Goal: Complete application form: Complete application form

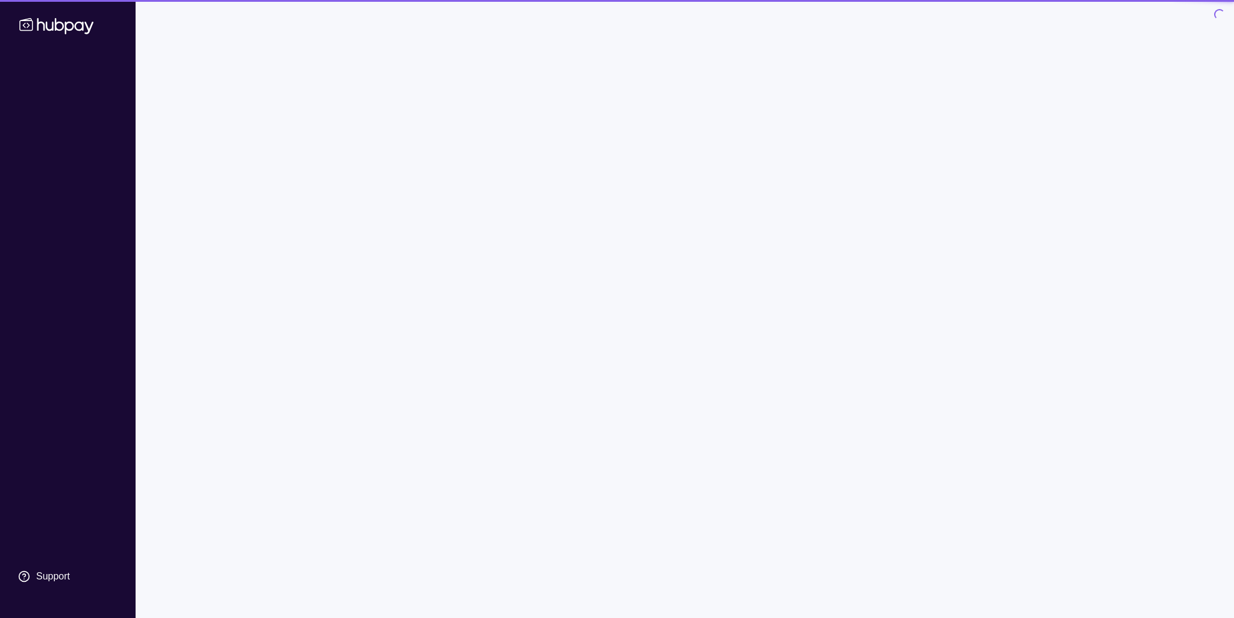
click at [595, 246] on div "Register your account Let's start with the basics. Confirm your account details…" at bounding box center [684, 269] width 727 height 301
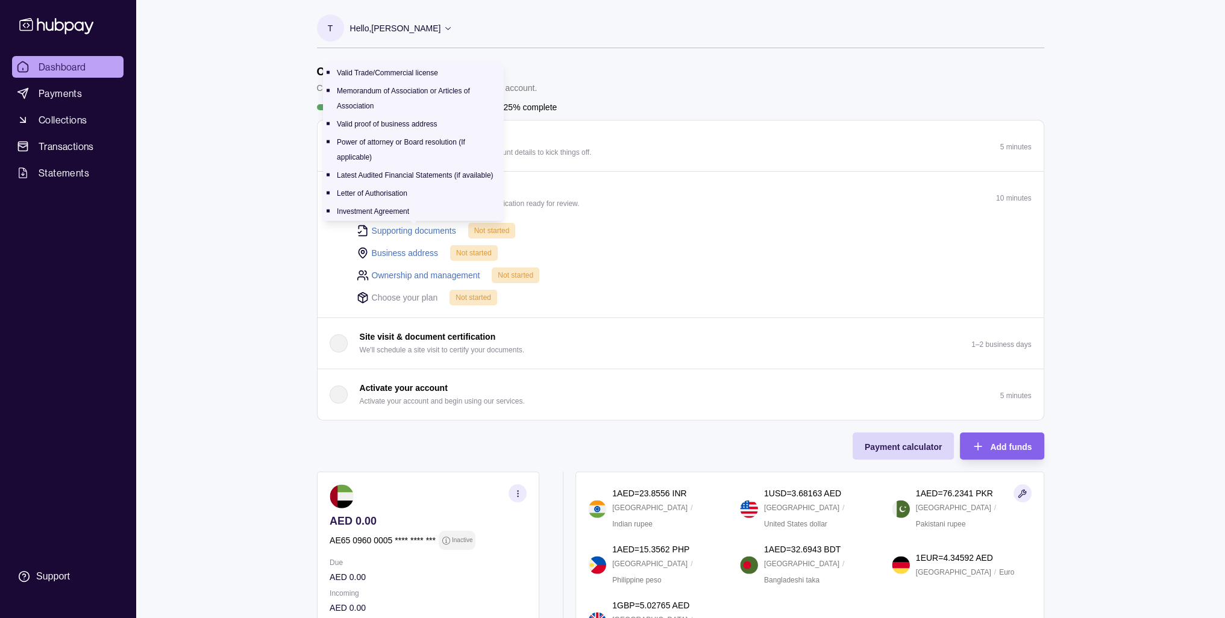
click at [414, 229] on link "Supporting documents" at bounding box center [414, 230] width 84 height 13
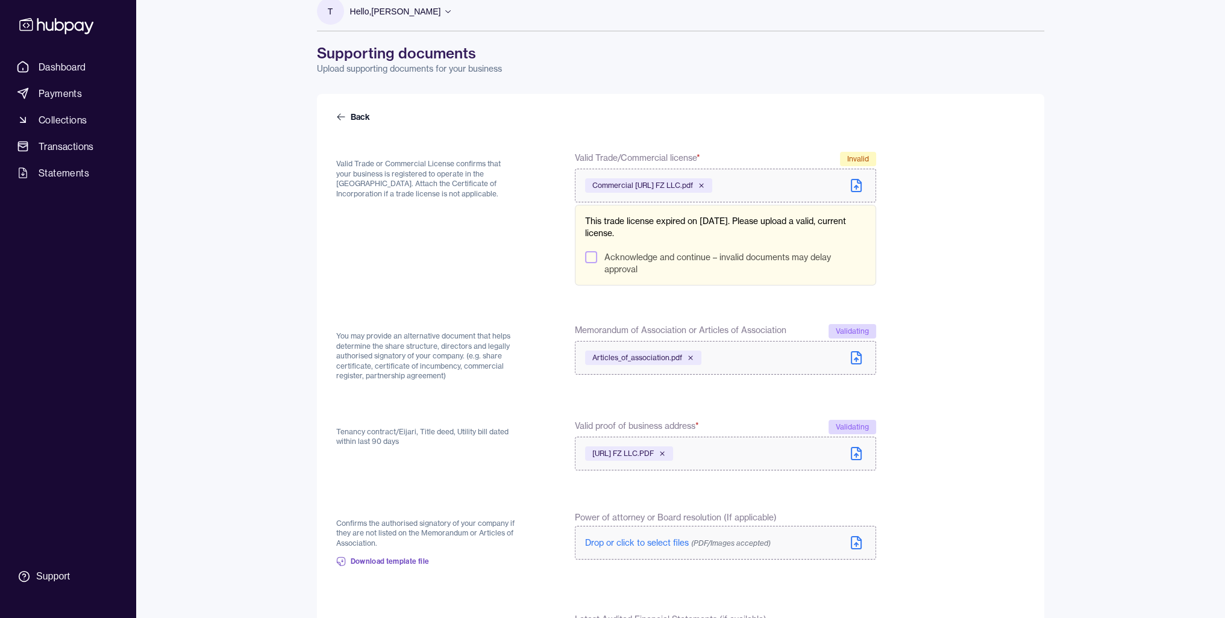
scroll to position [16, 0]
click at [590, 257] on button "Acknowledge and continue – invalid documents may delay approval" at bounding box center [591, 258] width 12 height 12
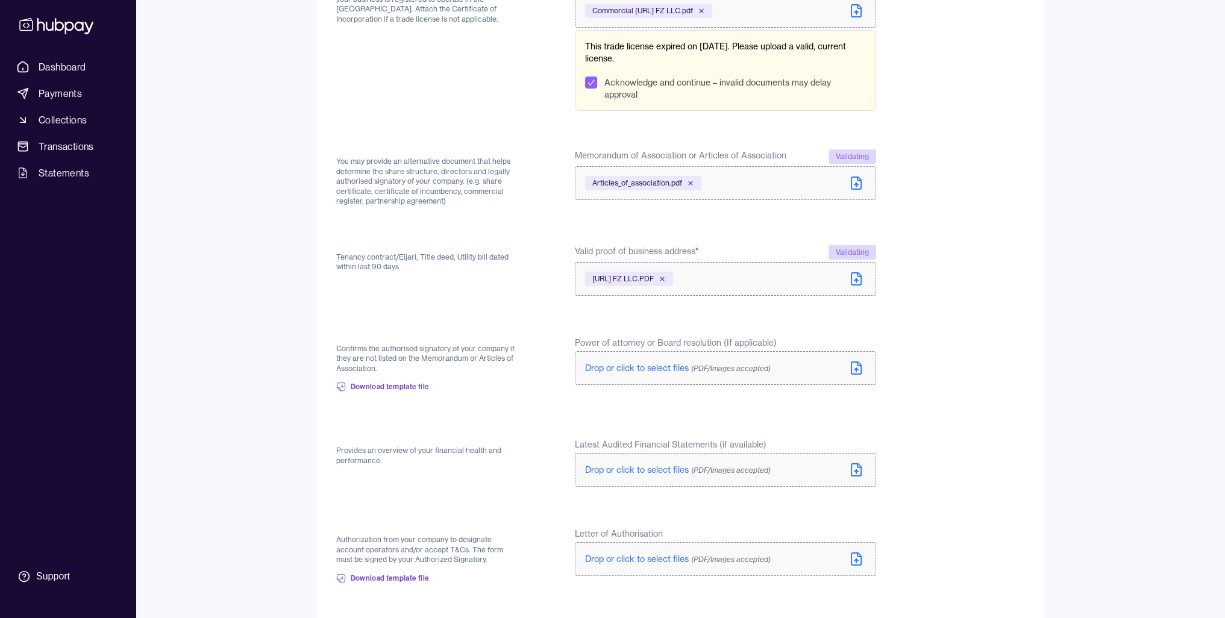
scroll to position [193, 0]
click at [530, 324] on form "Back Valid Trade or Commercial License confirms that your business is registere…" at bounding box center [680, 352] width 689 height 834
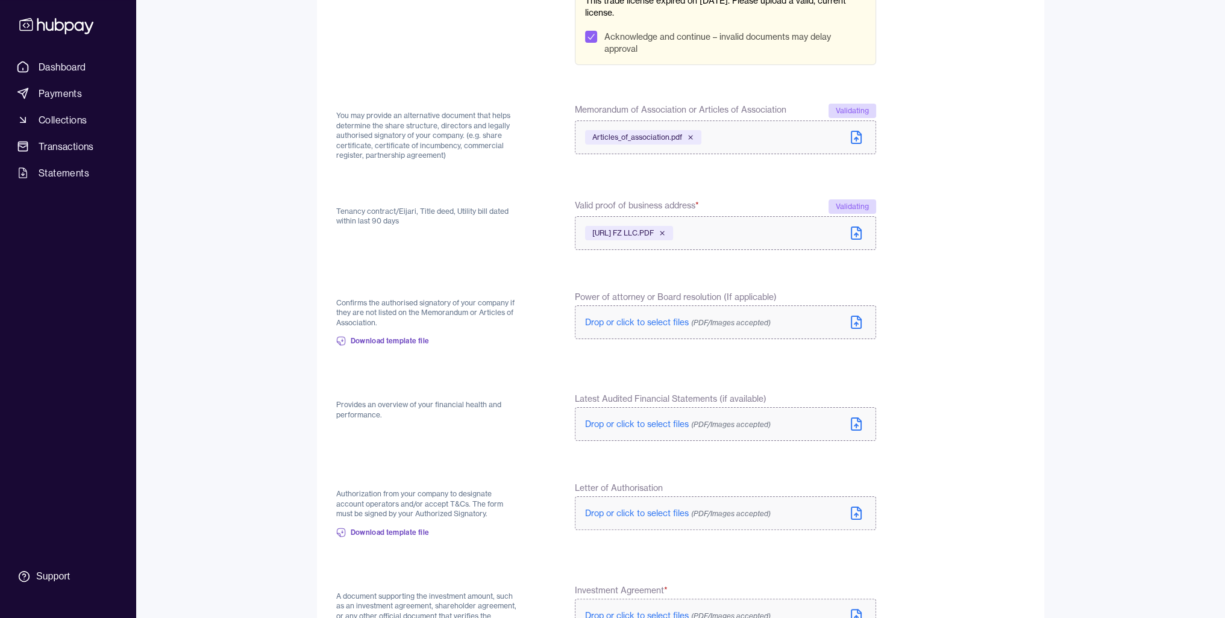
scroll to position [275, 0]
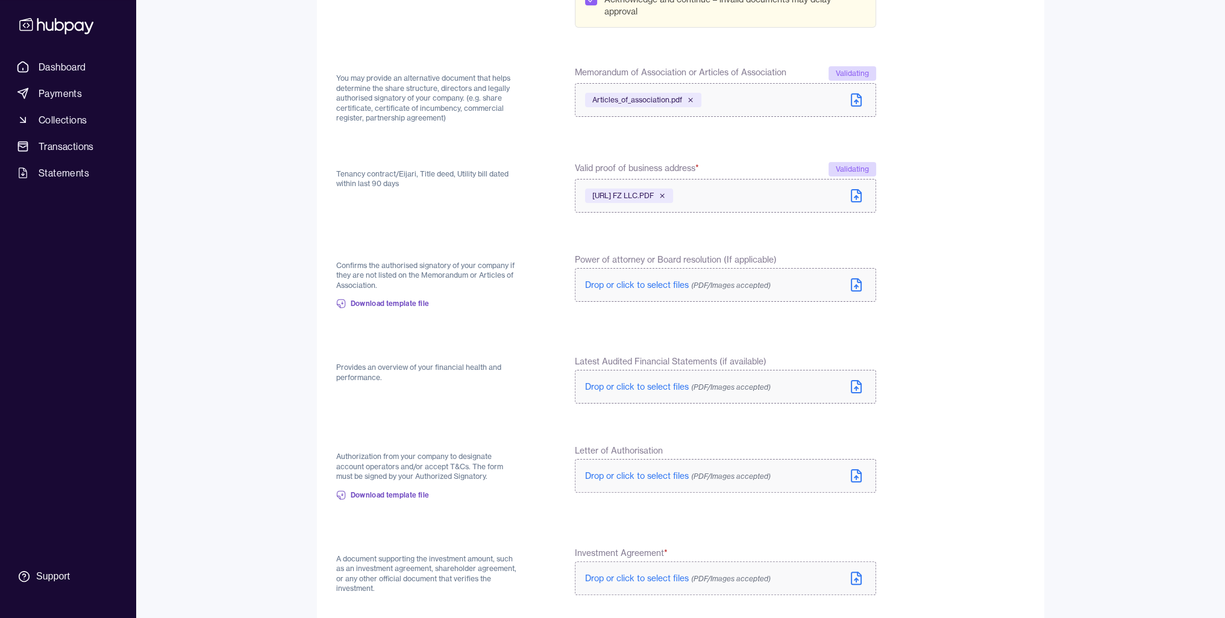
click at [422, 258] on div "Confirms the authorised signatory of your company if they are not listed on the…" at bounding box center [426, 286] width 181 height 64
click at [430, 276] on p "Confirms the authorised signatory of your company if they are not listed on the…" at bounding box center [426, 276] width 181 height 30
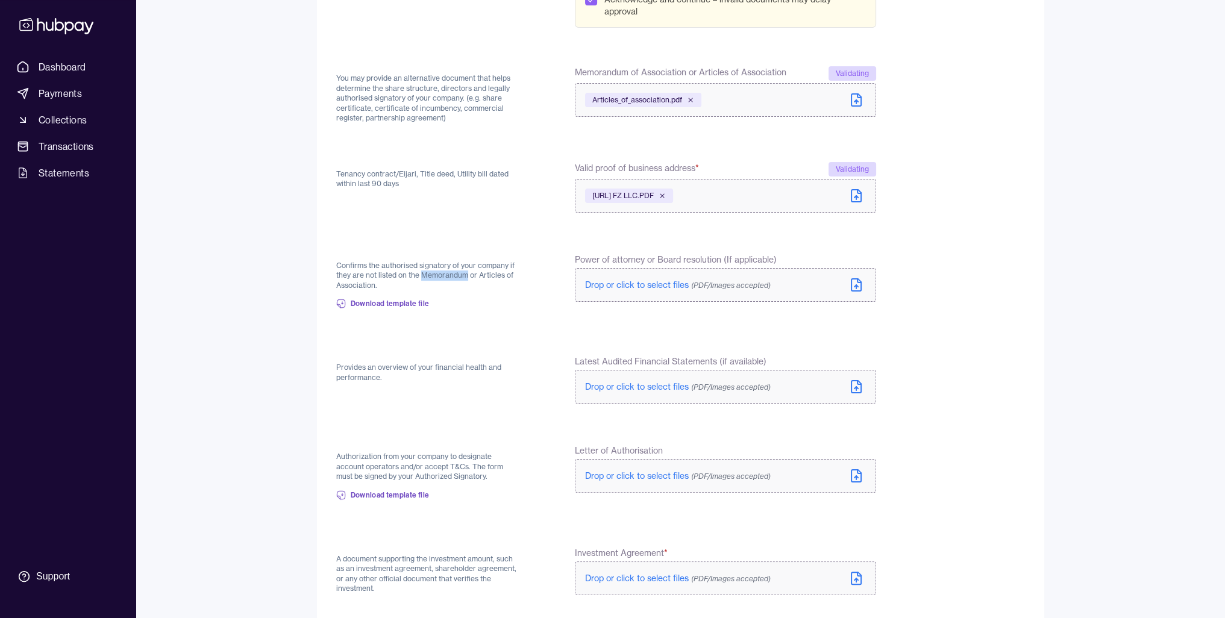
click at [430, 276] on p "Confirms the authorised signatory of your company if they are not listed on the…" at bounding box center [426, 276] width 181 height 30
click at [497, 309] on div "Confirms the authorised signatory of your company if they are not listed on the…" at bounding box center [426, 286] width 181 height 64
click at [475, 275] on p "Confirms the authorised signatory of your company if they are not listed on the…" at bounding box center [426, 276] width 181 height 30
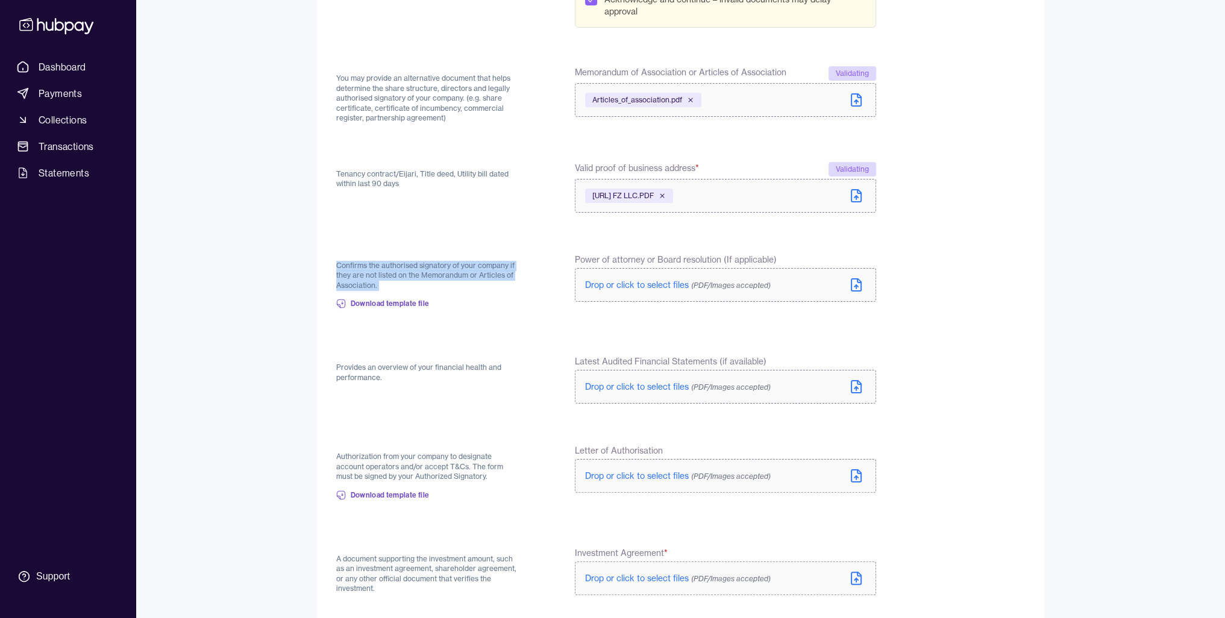
click at [475, 275] on p "Confirms the authorised signatory of your company if they are not listed on the…" at bounding box center [426, 276] width 181 height 30
click at [514, 313] on div "Confirms the authorised signatory of your company if they are not listed on the…" at bounding box center [426, 286] width 181 height 64
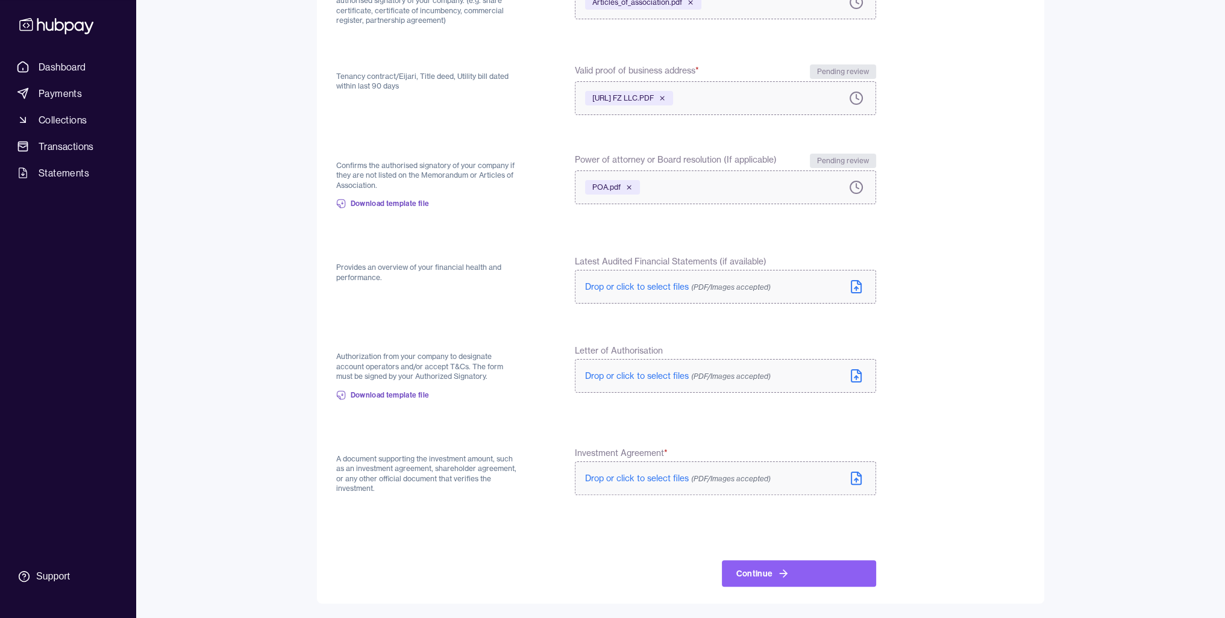
scroll to position [288, 0]
click at [433, 265] on p "Provides an overview of your financial health and performance." at bounding box center [426, 274] width 181 height 20
click at [393, 291] on div "Provides an overview of your financial health and performance." at bounding box center [426, 282] width 181 height 51
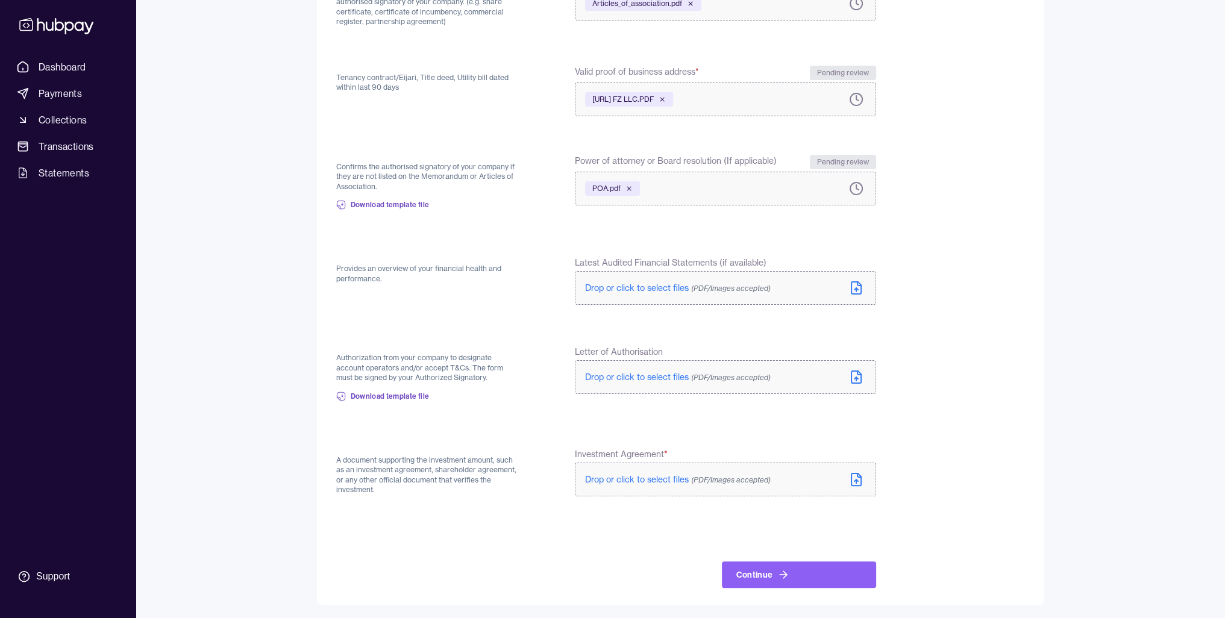
click at [406, 367] on p "Authorization from your company to designate account operators and/or accept T&…" at bounding box center [426, 368] width 181 height 30
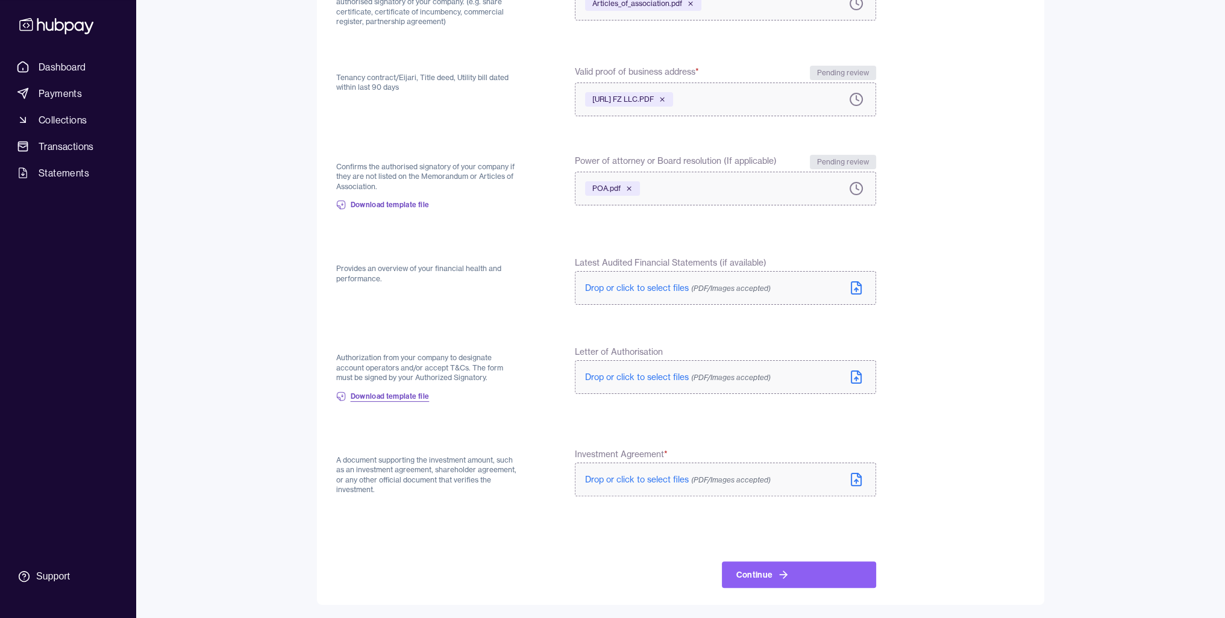
click at [406, 394] on span "Download template file" at bounding box center [390, 397] width 79 height 10
click at [444, 453] on div "A document supporting the investment amount, such as an investment agreement, s…" at bounding box center [426, 472] width 181 height 51
click at [444, 463] on p "A document supporting the investment amount, such as an investment agreement, s…" at bounding box center [426, 474] width 181 height 40
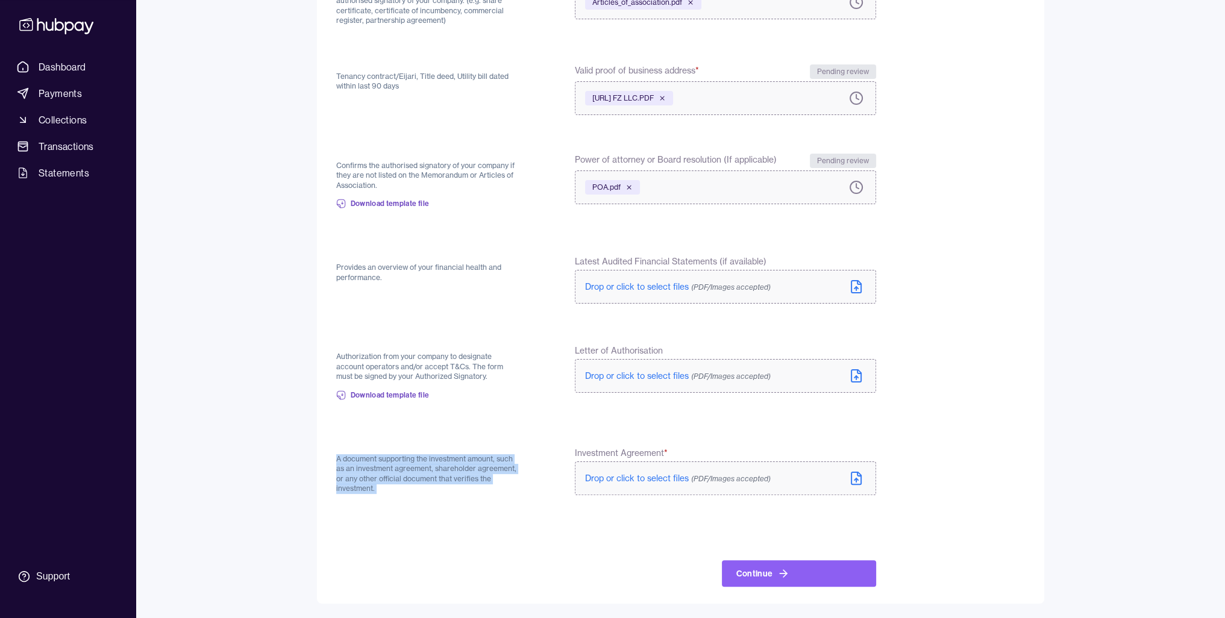
click at [444, 463] on p "A document supporting the investment amount, such as an investment agreement, s…" at bounding box center [426, 474] width 181 height 40
click at [441, 474] on p "A document supporting the investment amount, such as an investment agreement, s…" at bounding box center [426, 474] width 181 height 40
click at [400, 463] on p "A document supporting the investment amount, such as an investment agreement, s…" at bounding box center [426, 474] width 181 height 40
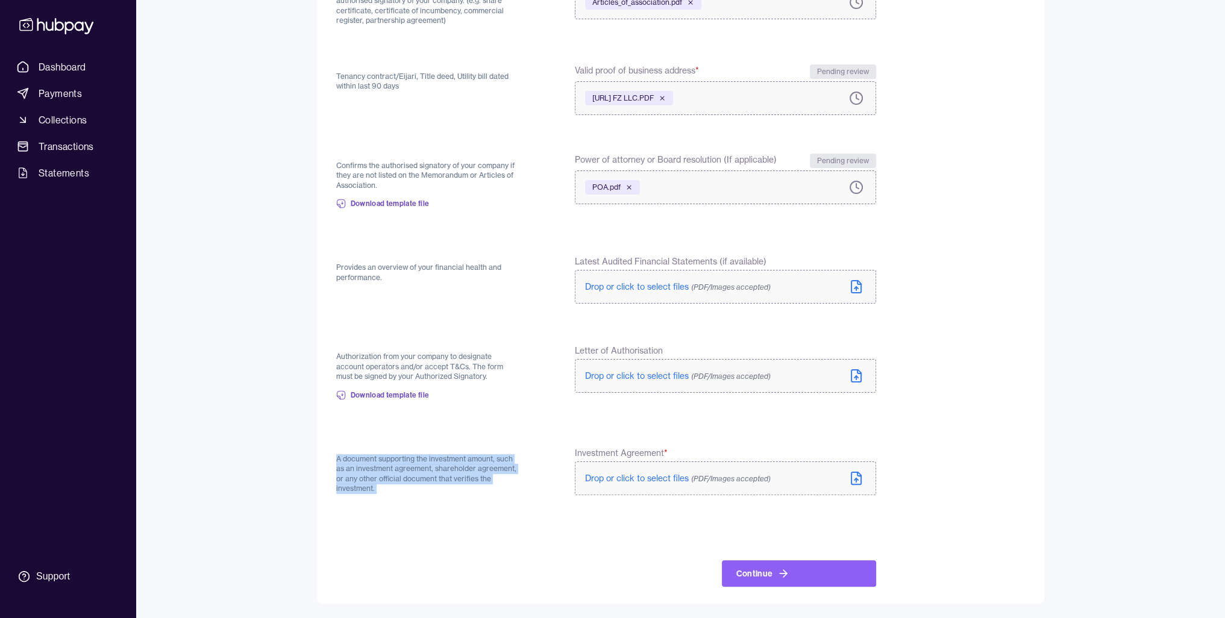
click at [400, 463] on p "A document supporting the investment amount, such as an investment agreement, s…" at bounding box center [426, 474] width 181 height 40
click at [400, 473] on p "A document supporting the investment amount, such as an investment agreement, s…" at bounding box center [426, 474] width 181 height 40
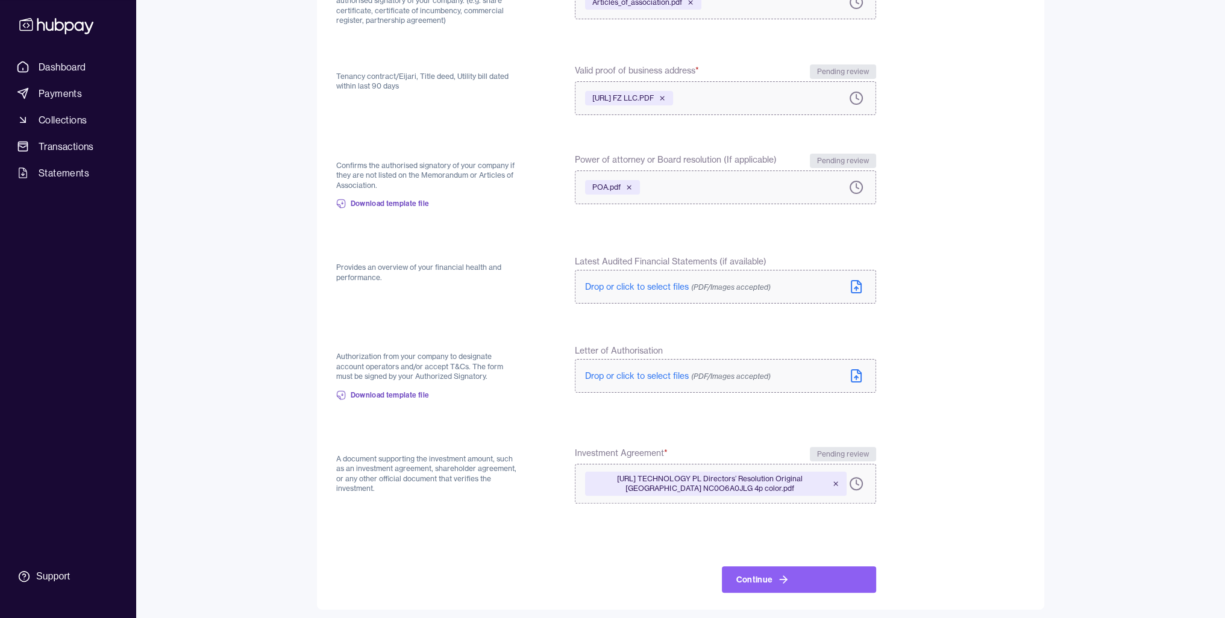
drag, startPoint x: 776, startPoint y: 583, endPoint x: 747, endPoint y: 553, distance: 41.8
click at [747, 553] on div "Continue" at bounding box center [725, 565] width 301 height 55
click at [745, 579] on button "Continue" at bounding box center [799, 580] width 154 height 27
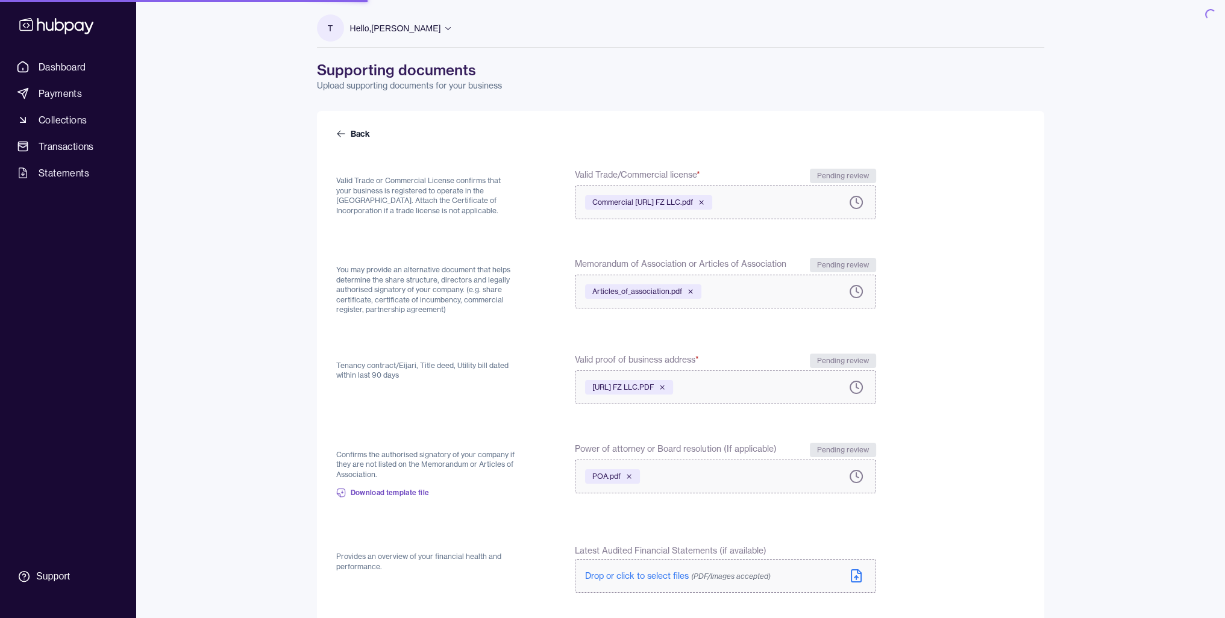
scroll to position [0, 0]
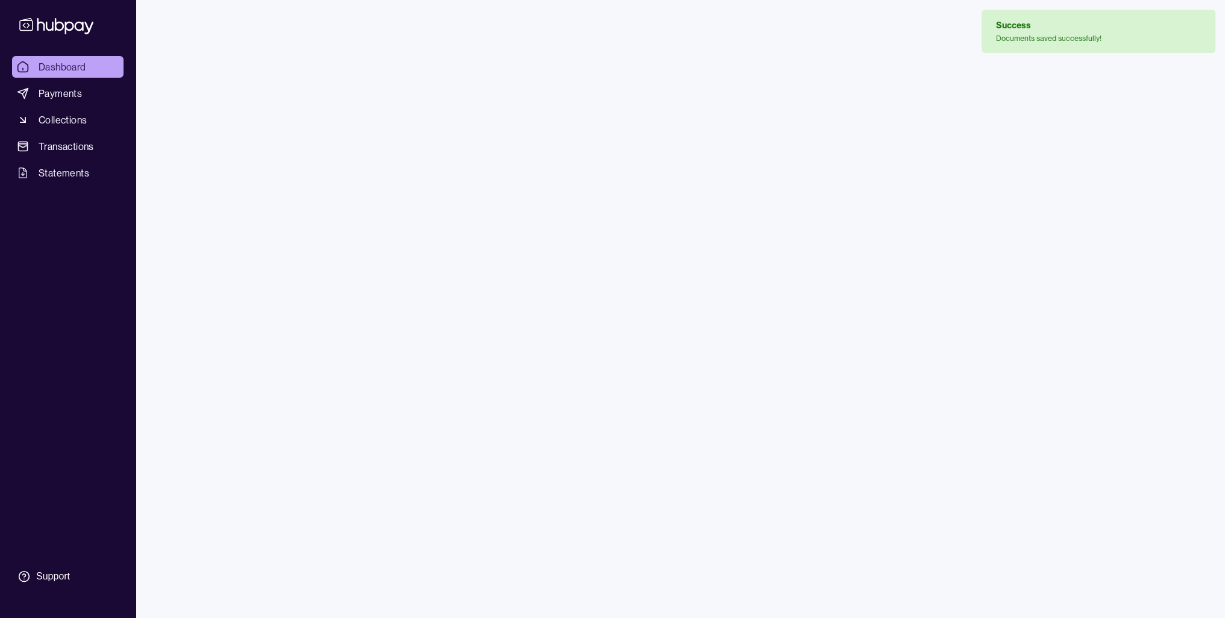
scroll to position [22, 0]
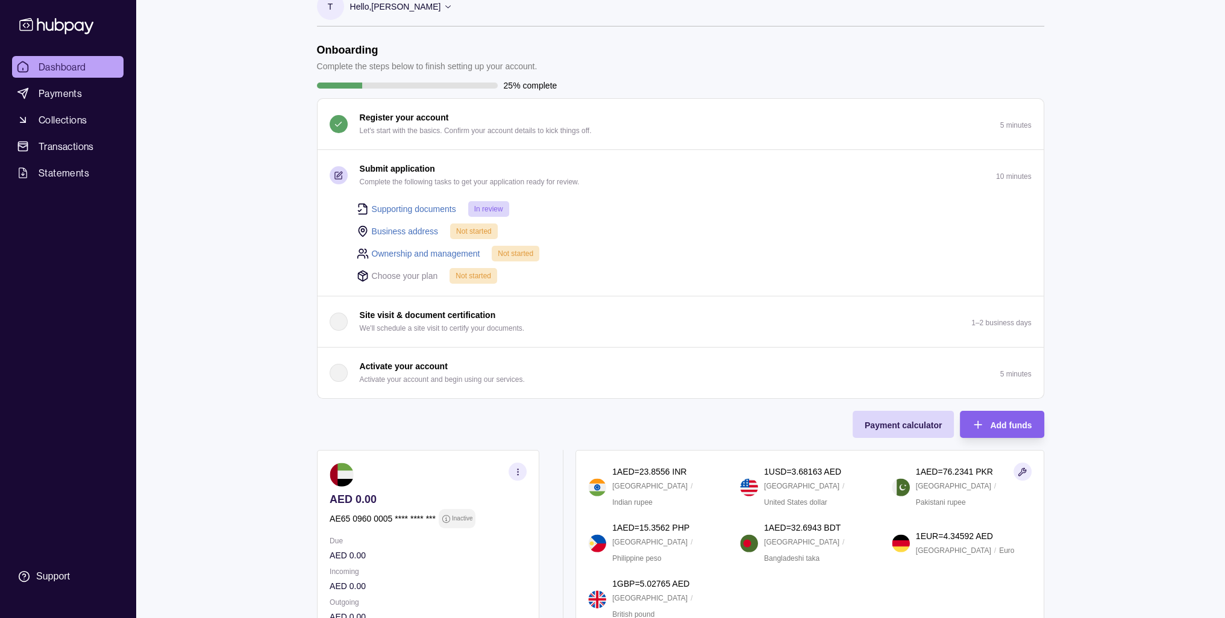
click at [429, 231] on link "Business address" at bounding box center [405, 231] width 67 height 13
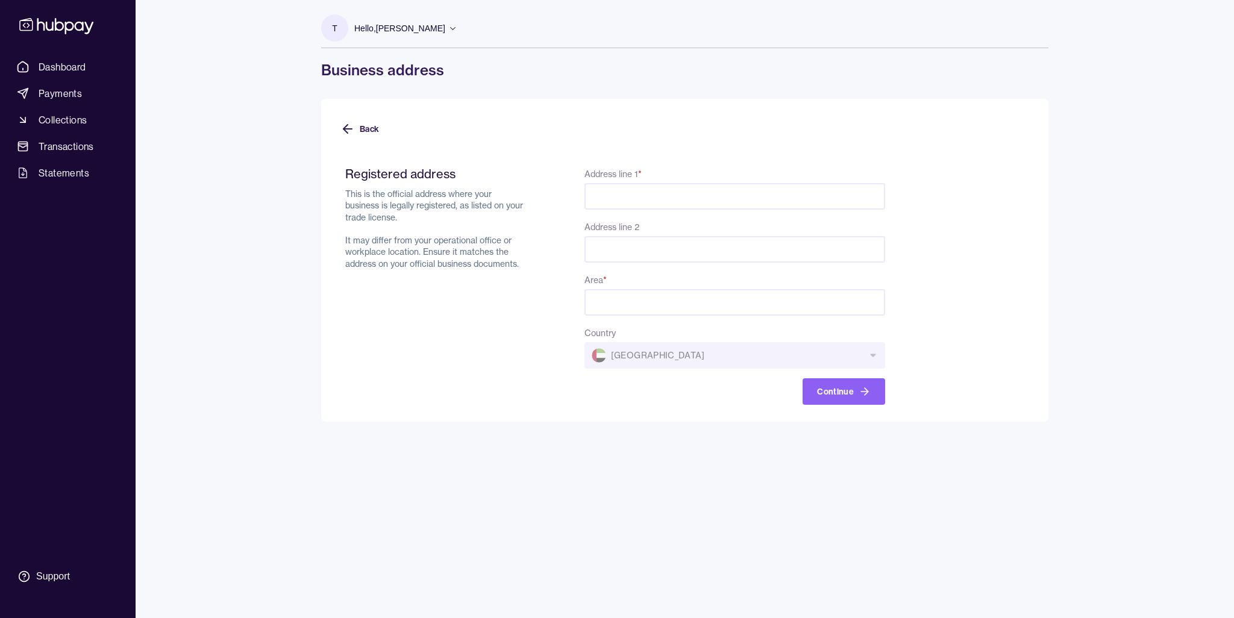
click at [635, 209] on input "Address line 1 *" at bounding box center [735, 196] width 301 height 27
click at [526, 294] on div "Registered address This is the official address where your business is legally …" at bounding box center [435, 285] width 181 height 239
click at [640, 204] on input "Address line 1 *" at bounding box center [735, 196] width 301 height 27
click at [702, 199] on input "Address line 1 *" at bounding box center [735, 196] width 301 height 27
paste input "**********"
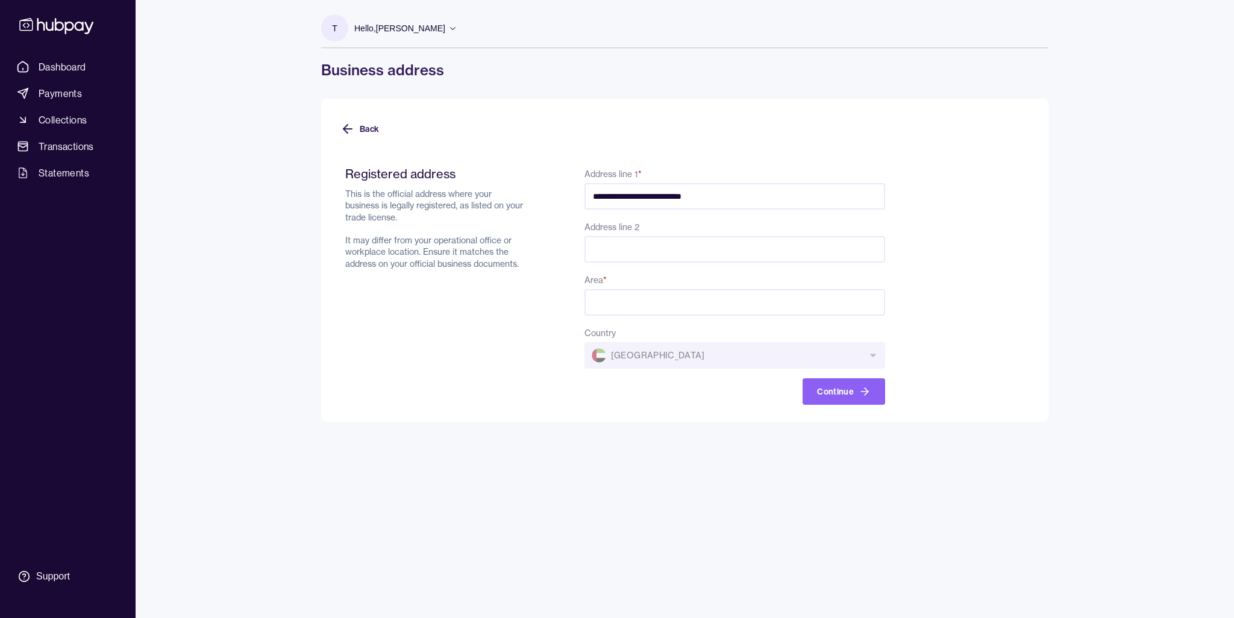
type input "**********"
click at [699, 307] on input "Area *" at bounding box center [735, 302] width 301 height 27
paste input "**********"
click at [644, 446] on div "**********" at bounding box center [685, 309] width 776 height 618
drag, startPoint x: 667, startPoint y: 304, endPoint x: 592, endPoint y: 301, distance: 74.2
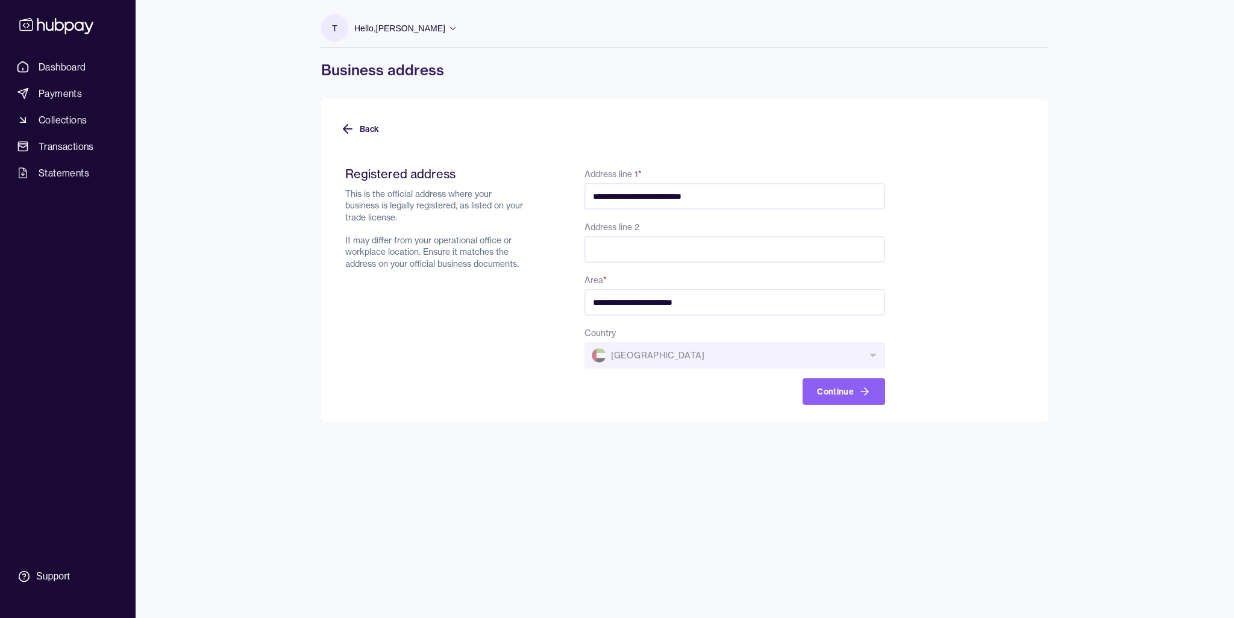
click at [592, 301] on input "**********" at bounding box center [735, 302] width 301 height 27
type input "*****"
click at [639, 265] on div "**********" at bounding box center [735, 285] width 301 height 239
click at [646, 254] on input "Address line 2" at bounding box center [735, 249] width 301 height 27
paste input "**********"
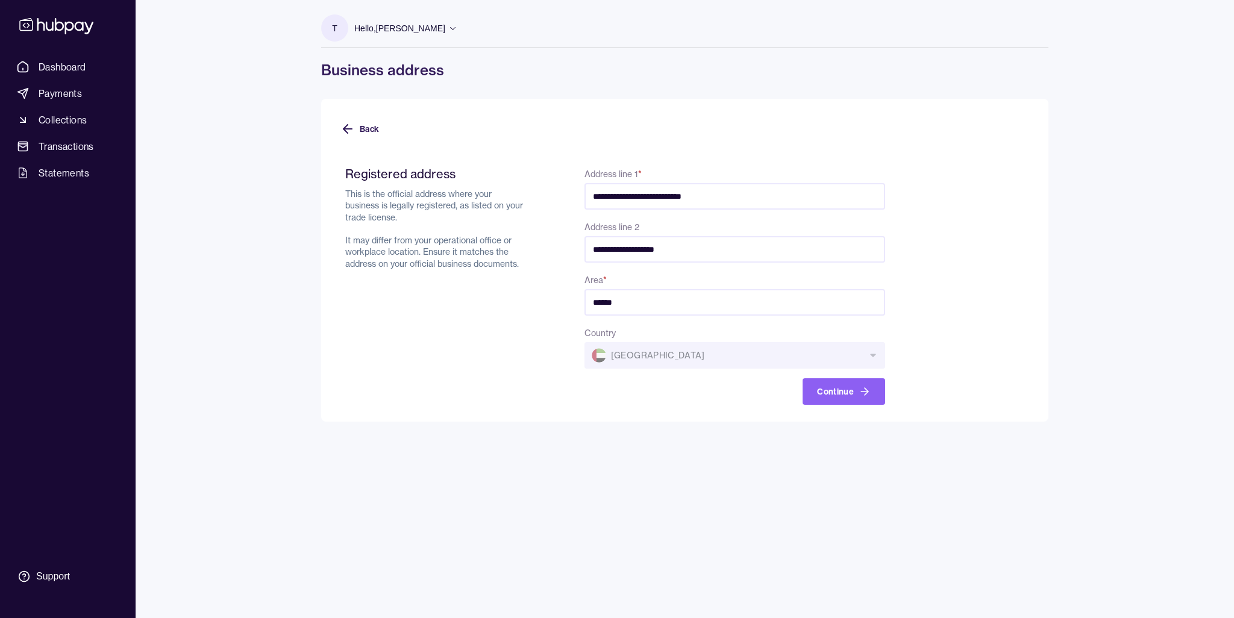
type input "**********"
click at [588, 303] on input "*****" at bounding box center [735, 302] width 301 height 27
type input "*****"
click at [870, 399] on button "Continue" at bounding box center [844, 391] width 83 height 27
drag, startPoint x: 870, startPoint y: 399, endPoint x: 737, endPoint y: 420, distance: 135.5
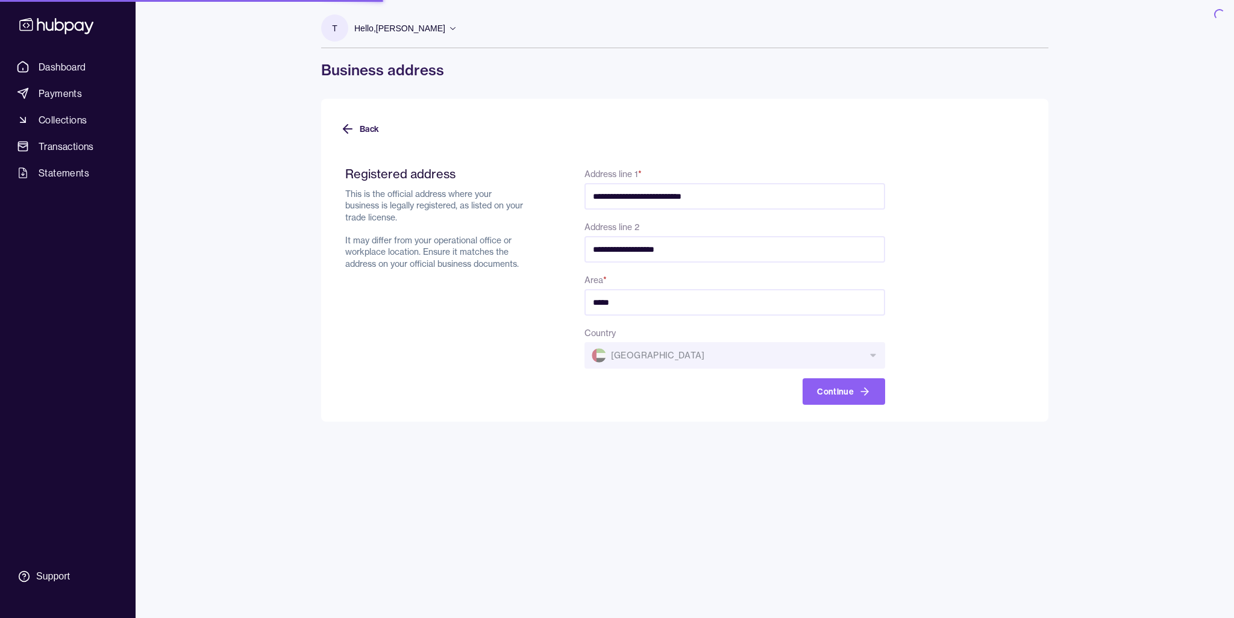
click at [737, 420] on div "**********" at bounding box center [684, 260] width 727 height 323
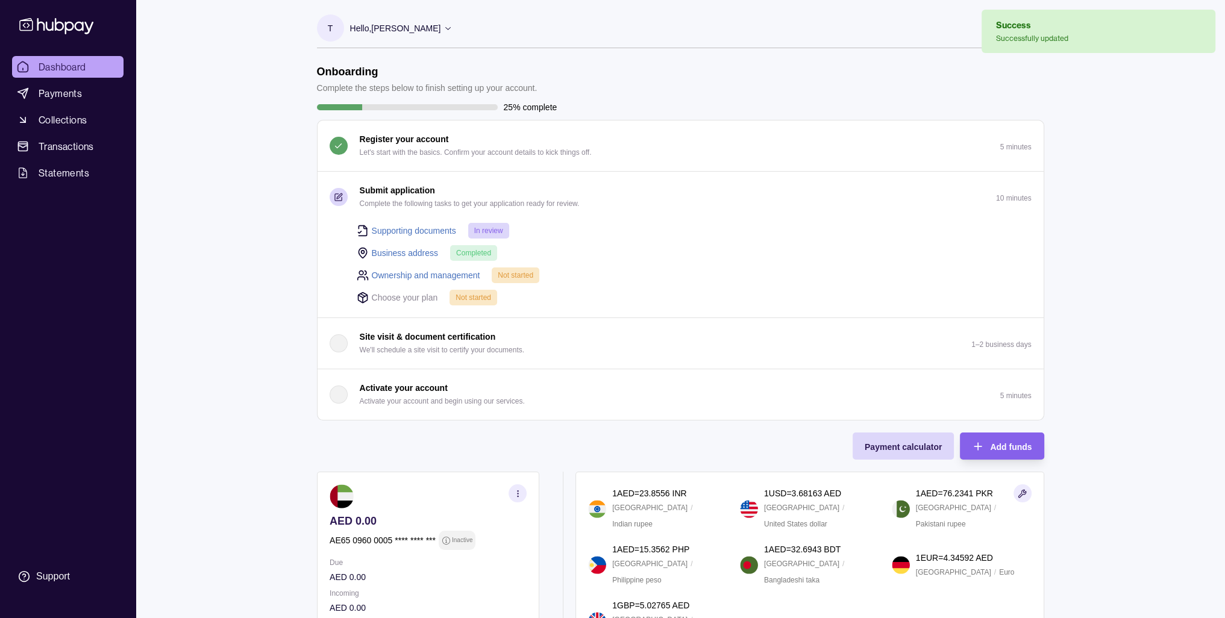
drag, startPoint x: 817, startPoint y: 396, endPoint x: 653, endPoint y: 393, distance: 163.4
click at [653, 393] on button "Activate your account Activate your account and begin using our services. 5 min…" at bounding box center [681, 394] width 726 height 51
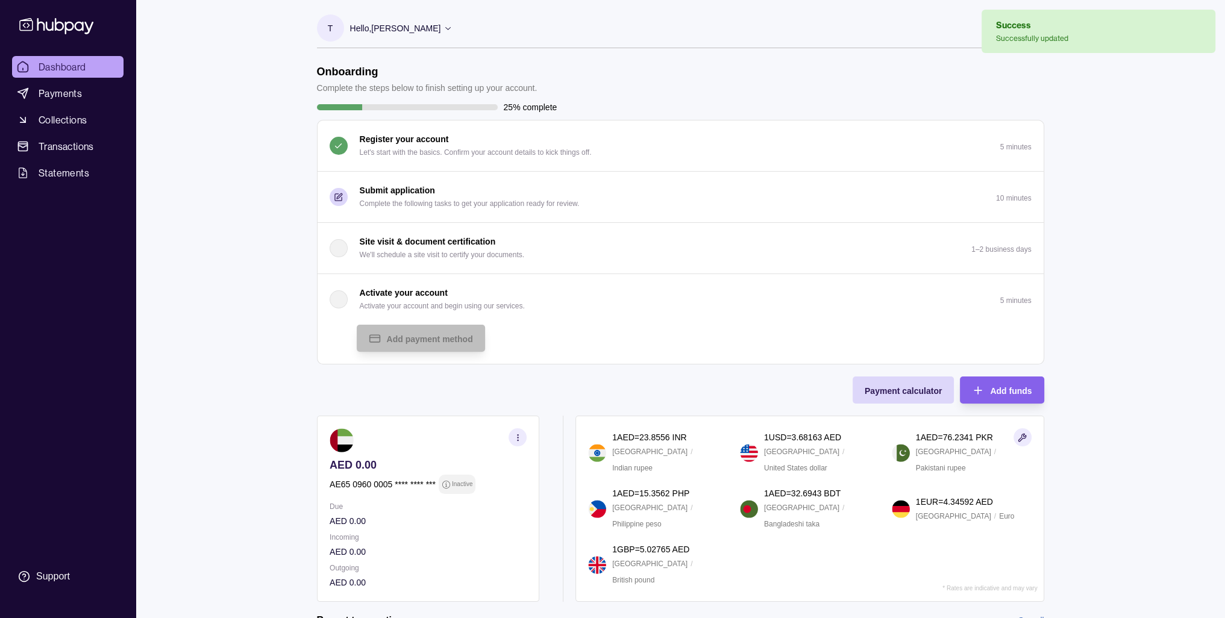
drag, startPoint x: 453, startPoint y: 199, endPoint x: 444, endPoint y: 179, distance: 21.8
click at [444, 179] on button "Submit application Complete the following tasks to get your application ready f…" at bounding box center [681, 197] width 726 height 51
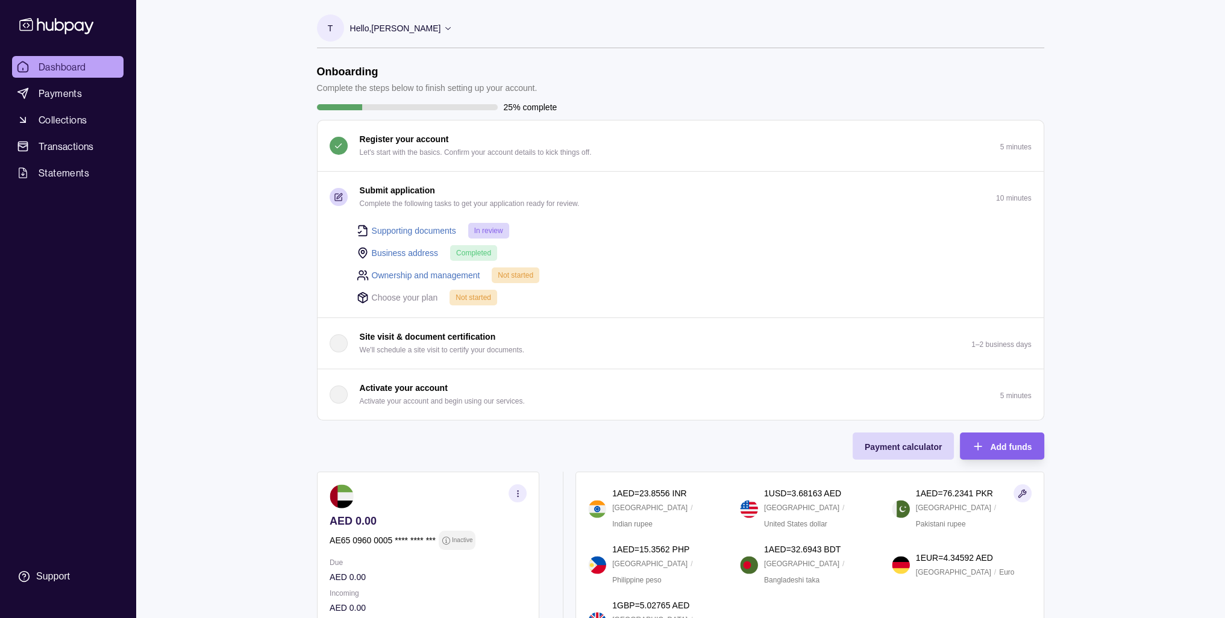
drag, startPoint x: 466, startPoint y: 275, endPoint x: 438, endPoint y: 267, distance: 29.6
click at [438, 267] on div "Ownership and management Not started" at bounding box center [694, 275] width 675 height 16
drag, startPoint x: 503, startPoint y: 277, endPoint x: 477, endPoint y: 279, distance: 26.0
click at [477, 279] on div "Ownership and management Not started" at bounding box center [694, 275] width 675 height 16
click at [477, 279] on link "Ownership and management" at bounding box center [426, 275] width 108 height 13
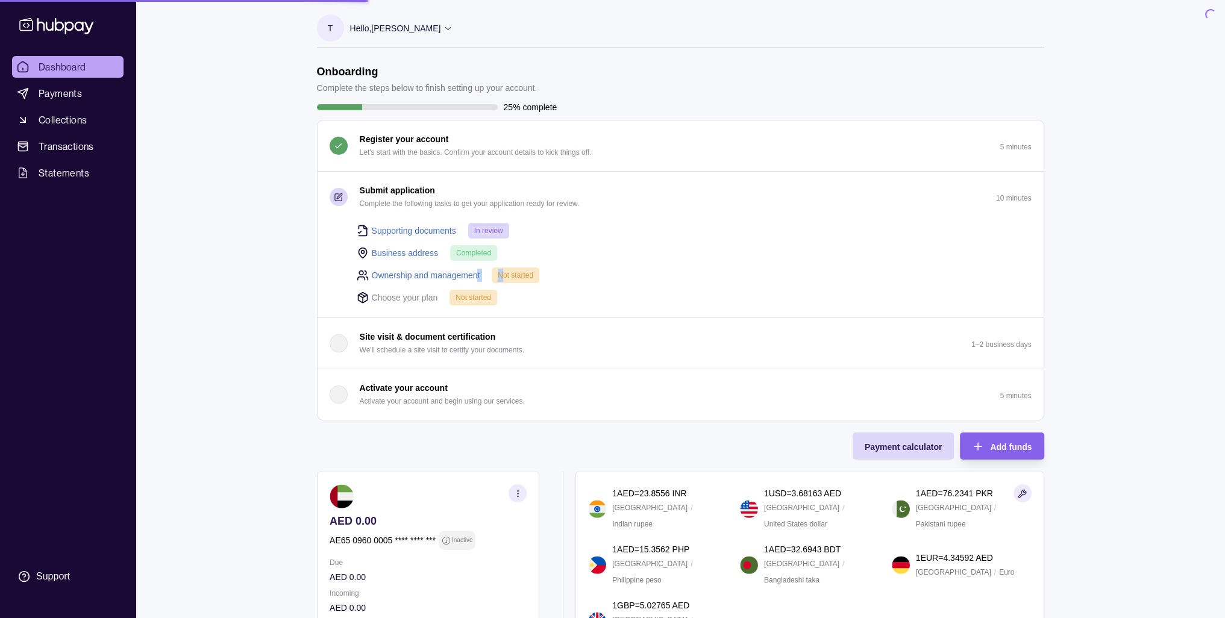
click at [463, 275] on link "Ownership and management" at bounding box center [426, 275] width 108 height 13
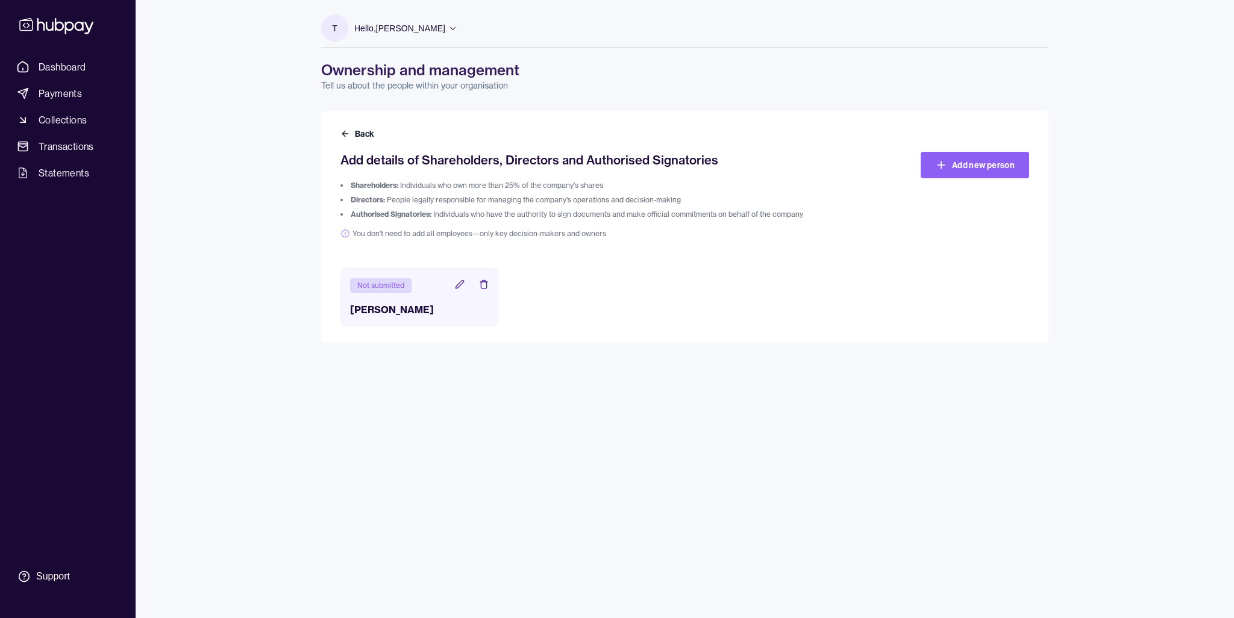
drag, startPoint x: 463, startPoint y: 275, endPoint x: 370, endPoint y: 360, distance: 126.3
click at [370, 360] on div "T Hello, [PERSON_NAME] [URL] FZ-LLC Account Terms and conditions Privacy policy…" at bounding box center [685, 309] width 776 height 618
drag, startPoint x: 459, startPoint y: 283, endPoint x: 453, endPoint y: 281, distance: 7.1
click at [453, 281] on header "Not submitted" at bounding box center [419, 285] width 139 height 16
click at [458, 283] on icon at bounding box center [460, 285] width 10 height 10
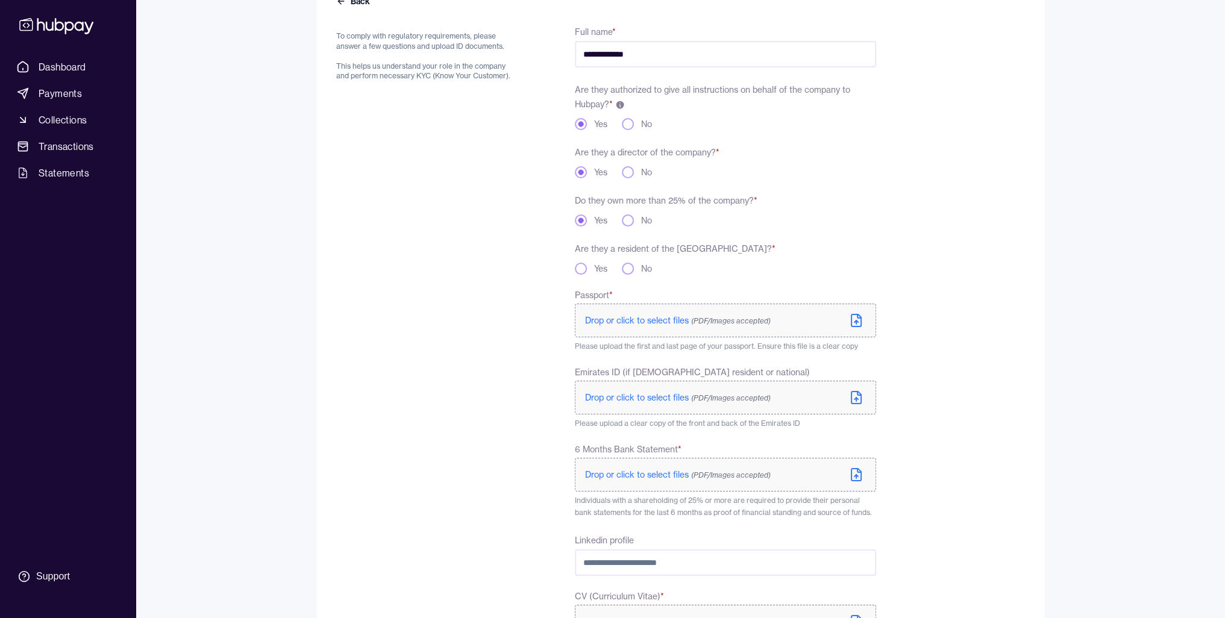
scroll to position [137, 0]
click at [624, 266] on button "No" at bounding box center [628, 265] width 12 height 12
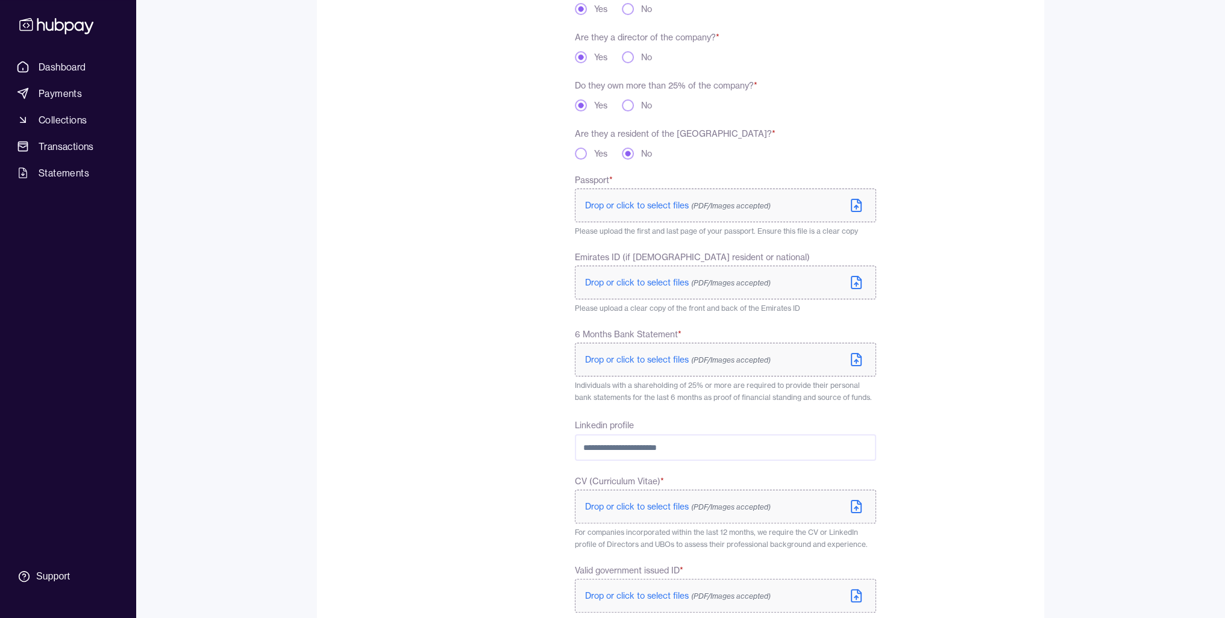
scroll to position [253, 0]
click at [501, 292] on div "To comply with regulatory requirements, please answer a few questions and uploa…" at bounding box center [426, 350] width 181 height 892
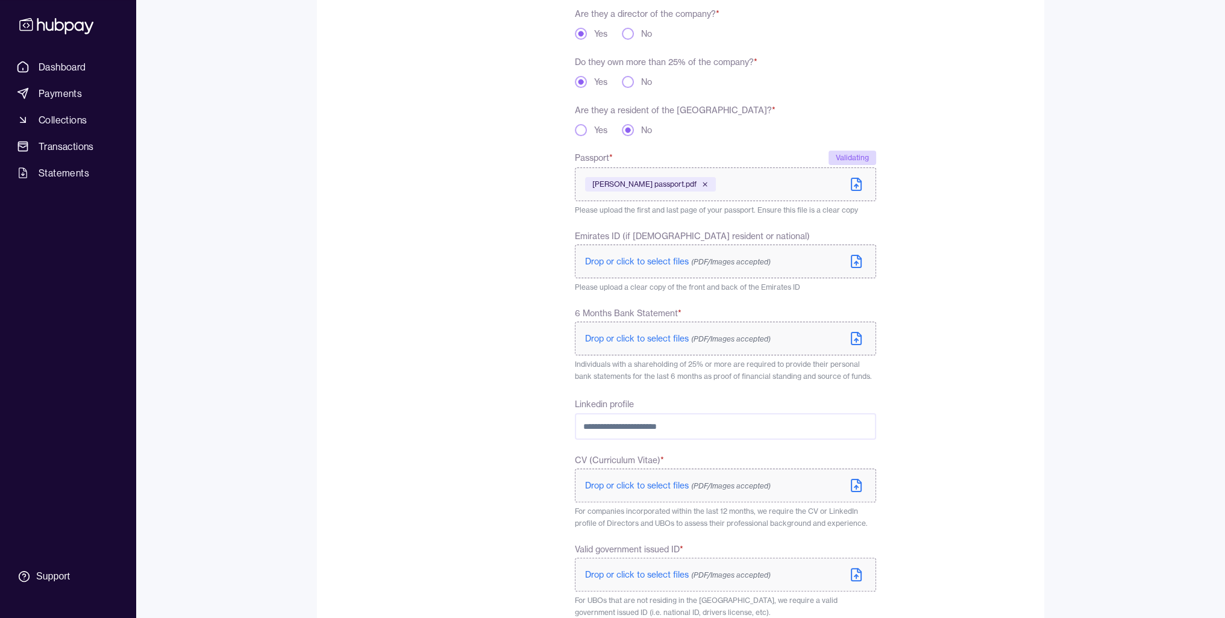
scroll to position [281, 0]
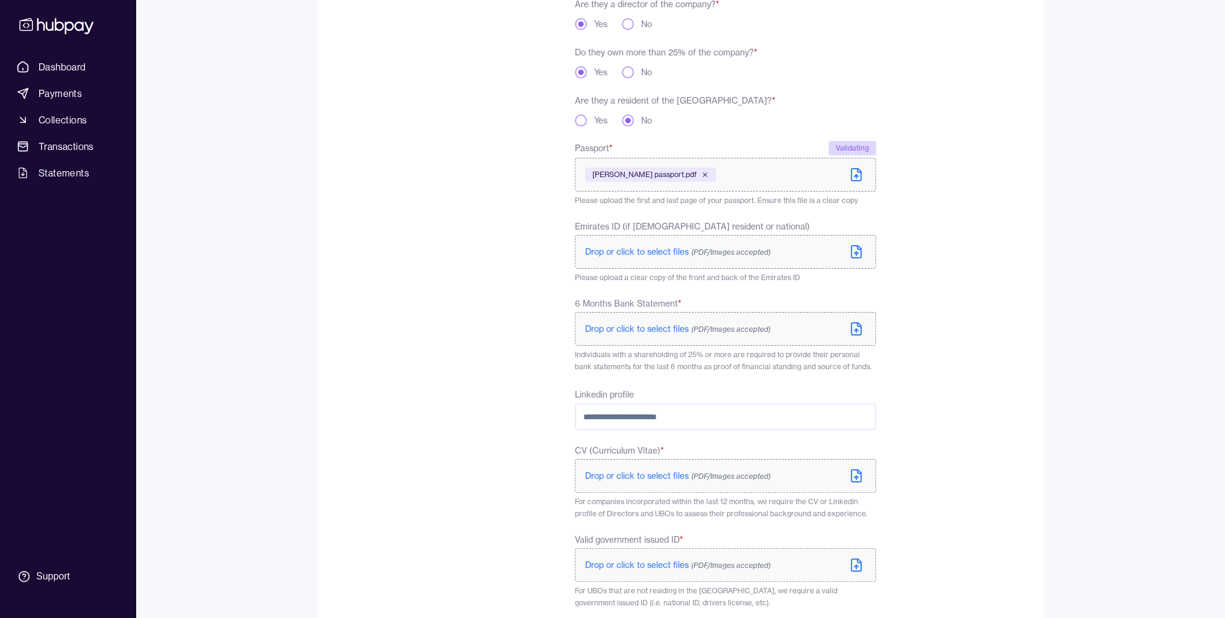
click at [715, 357] on span "Individuals with a shareholding of 25% or more are required to provide their pe…" at bounding box center [723, 360] width 297 height 21
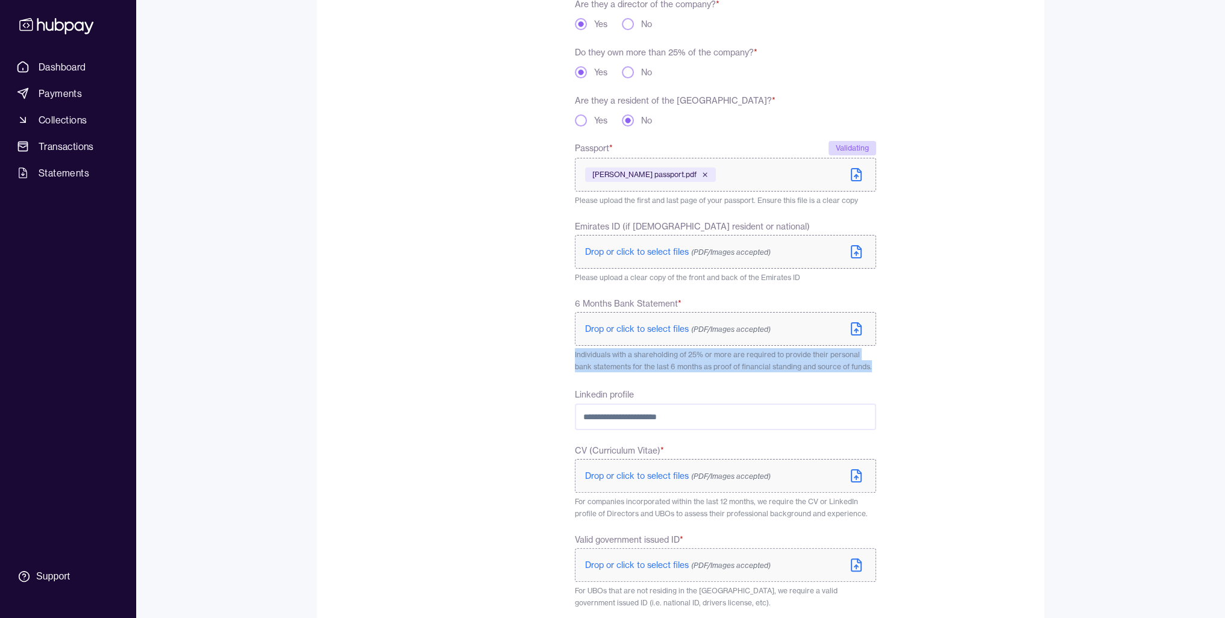
click at [715, 357] on span "Individuals with a shareholding of 25% or more are required to provide their pe…" at bounding box center [723, 360] width 297 height 21
click at [553, 368] on div "**********" at bounding box center [606, 322] width 540 height 892
click at [662, 353] on span "Individuals with a shareholding of 25% or more are required to provide their pe…" at bounding box center [723, 360] width 297 height 21
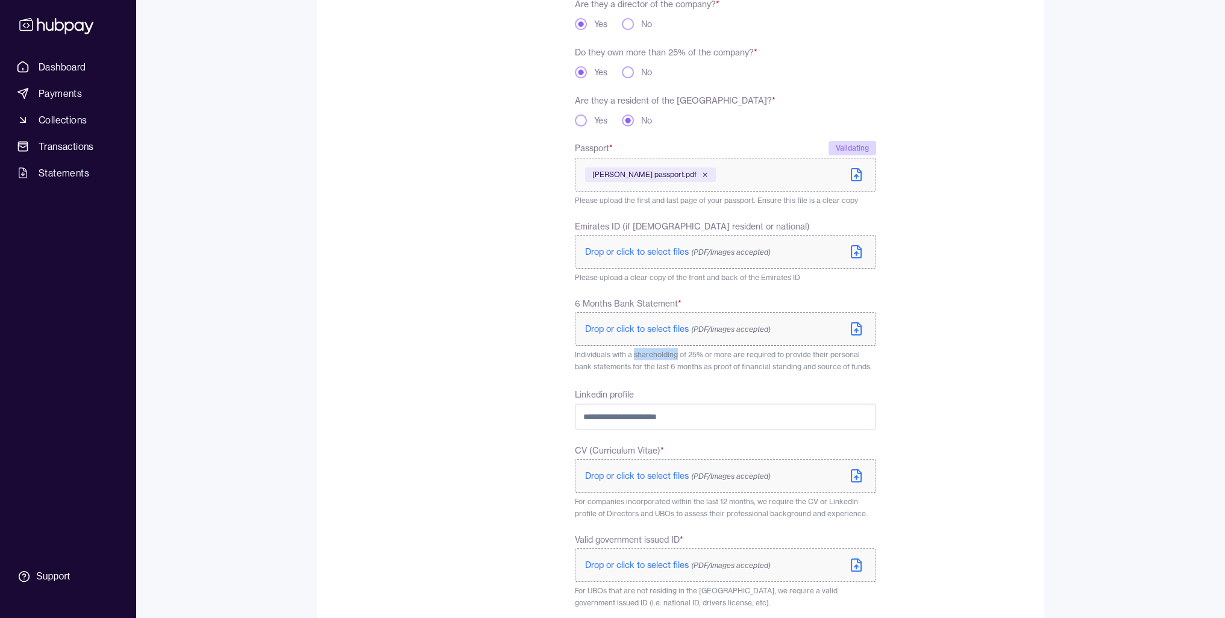
click at [662, 353] on span "Individuals with a shareholding of 25% or more are required to provide their pe…" at bounding box center [723, 360] width 297 height 21
click at [541, 379] on div "**********" at bounding box center [606, 322] width 540 height 892
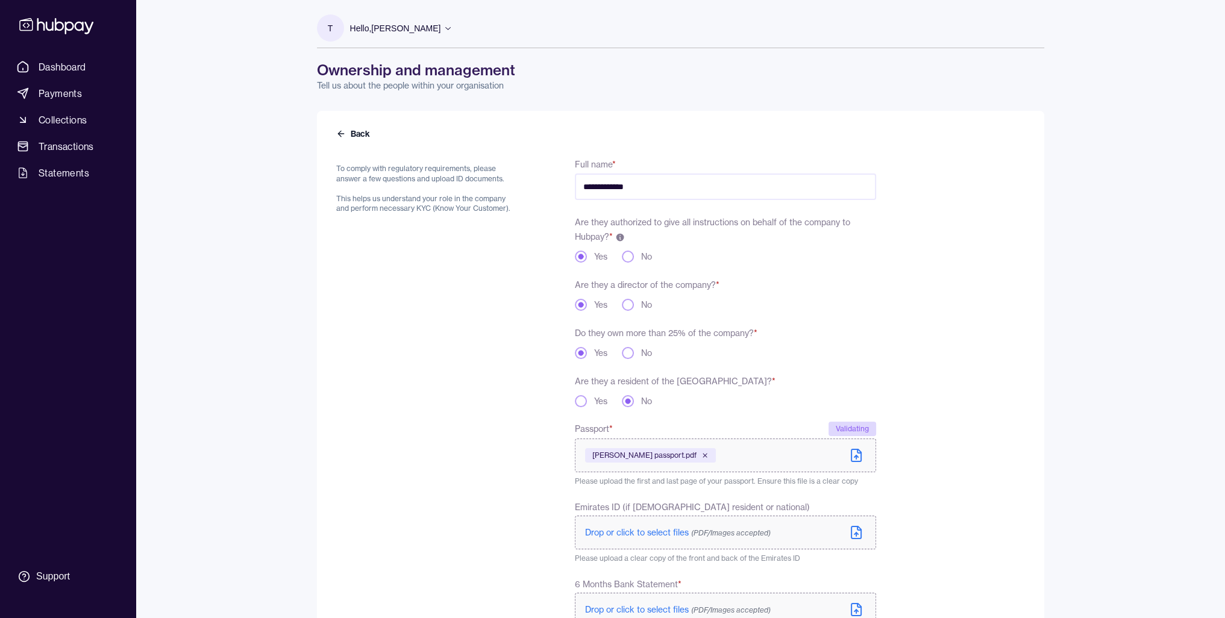
scroll to position [462, 0]
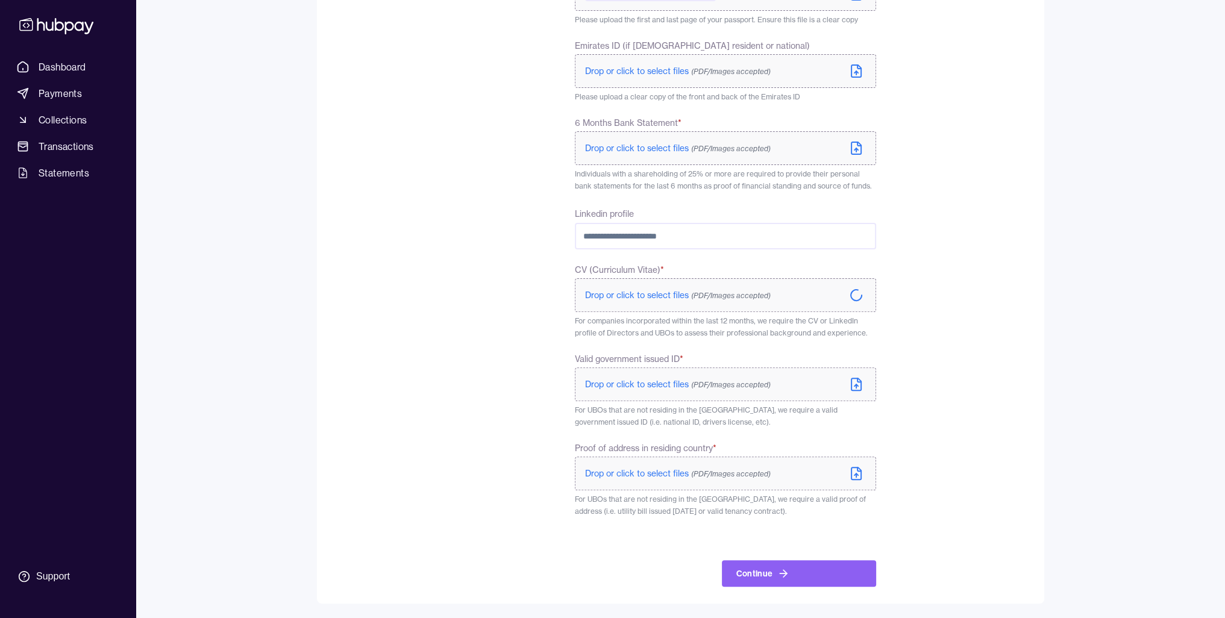
click at [708, 412] on span "For UBOs that are not residing in the [GEOGRAPHIC_DATA], we require a valid gov…" at bounding box center [706, 416] width 263 height 21
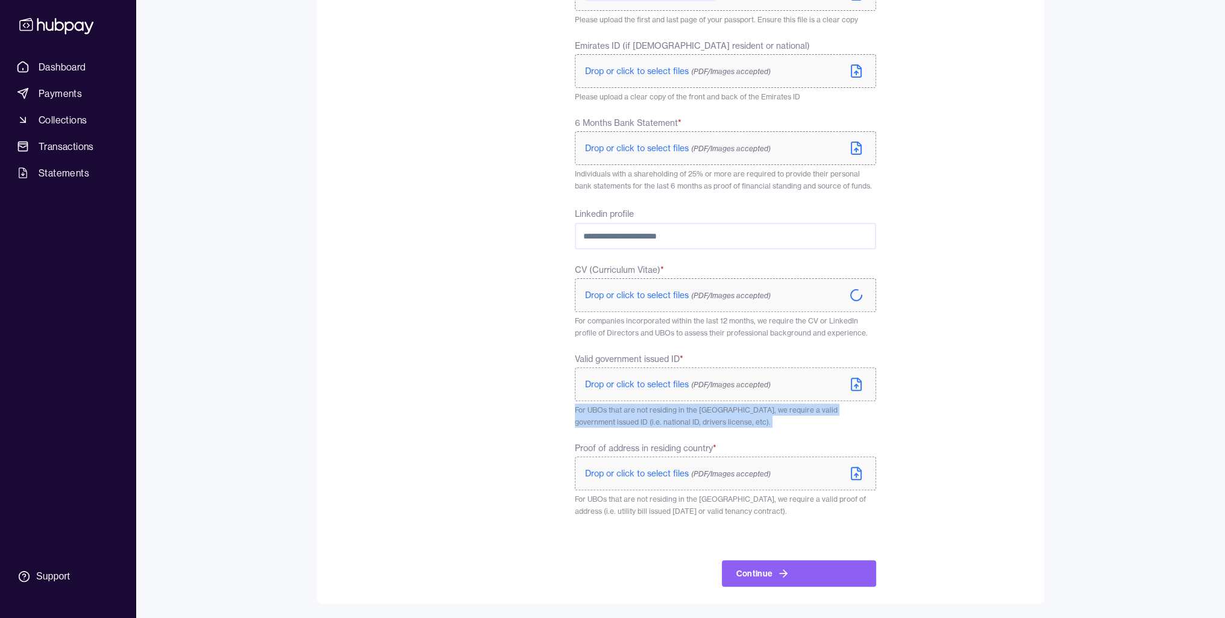
click at [712, 423] on p "For UBOs that are not residing in the [GEOGRAPHIC_DATA], we require a valid gov…" at bounding box center [725, 416] width 301 height 24
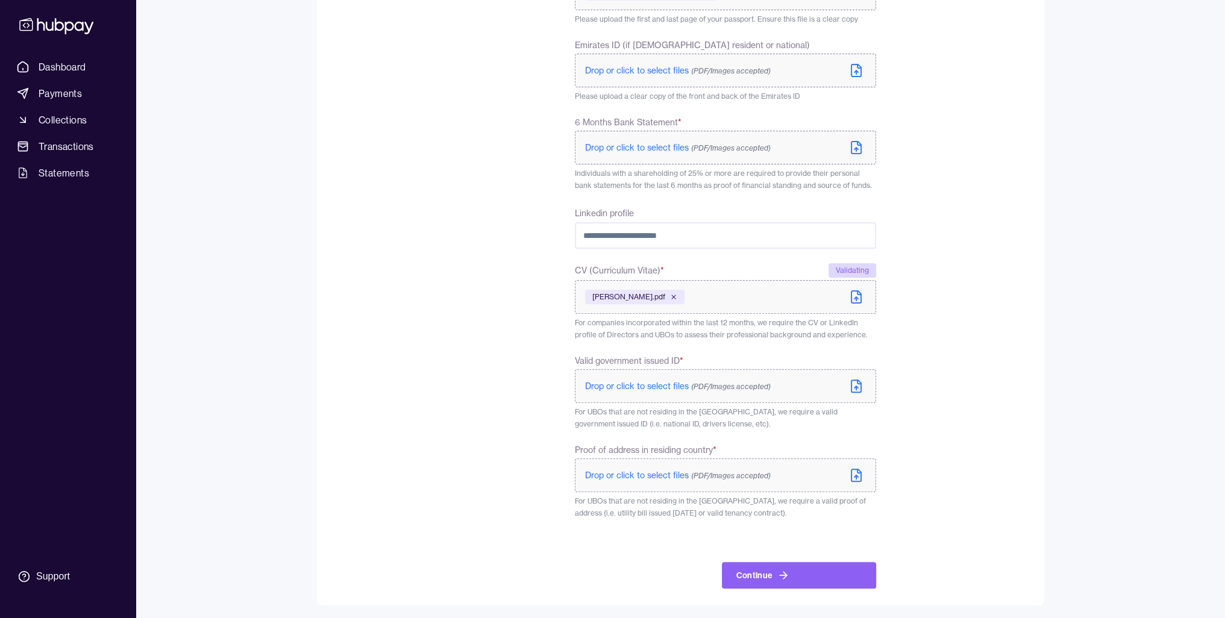
click at [378, 246] on div "To comply with regulatory requirements, please answer a few questions and uploa…" at bounding box center [426, 141] width 181 height 894
click at [661, 476] on div "新加坡ID正面.jpg" at bounding box center [626, 478] width 82 height 14
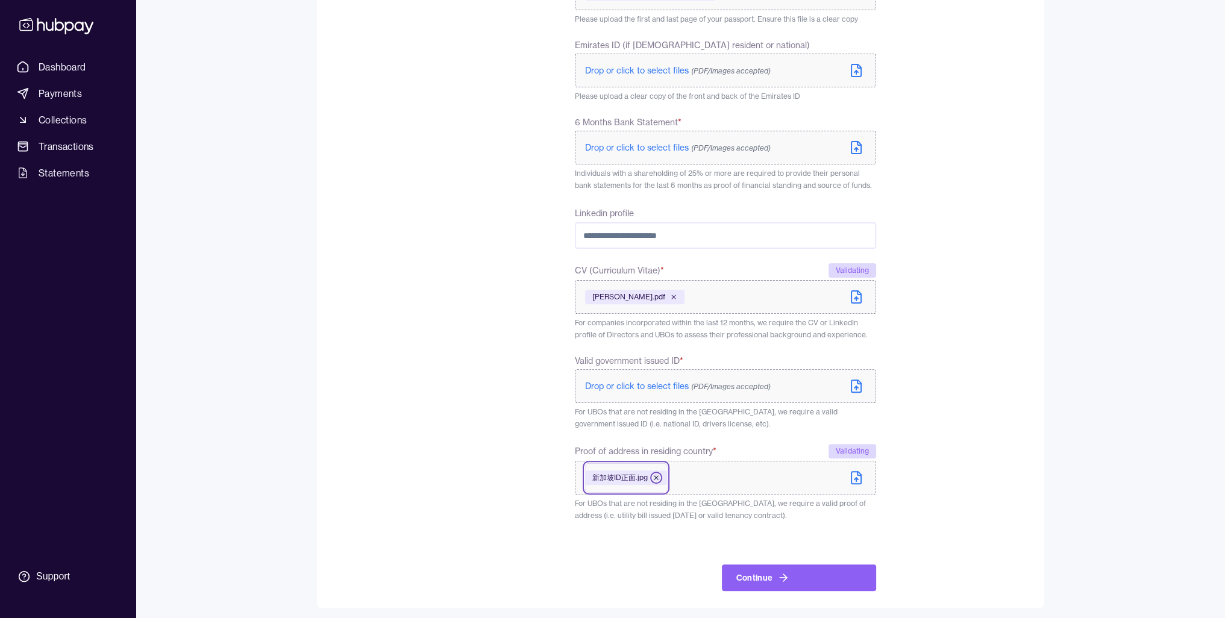
click at [658, 478] on icon at bounding box center [656, 477] width 7 height 7
click at [819, 586] on button "Continue" at bounding box center [799, 578] width 154 height 27
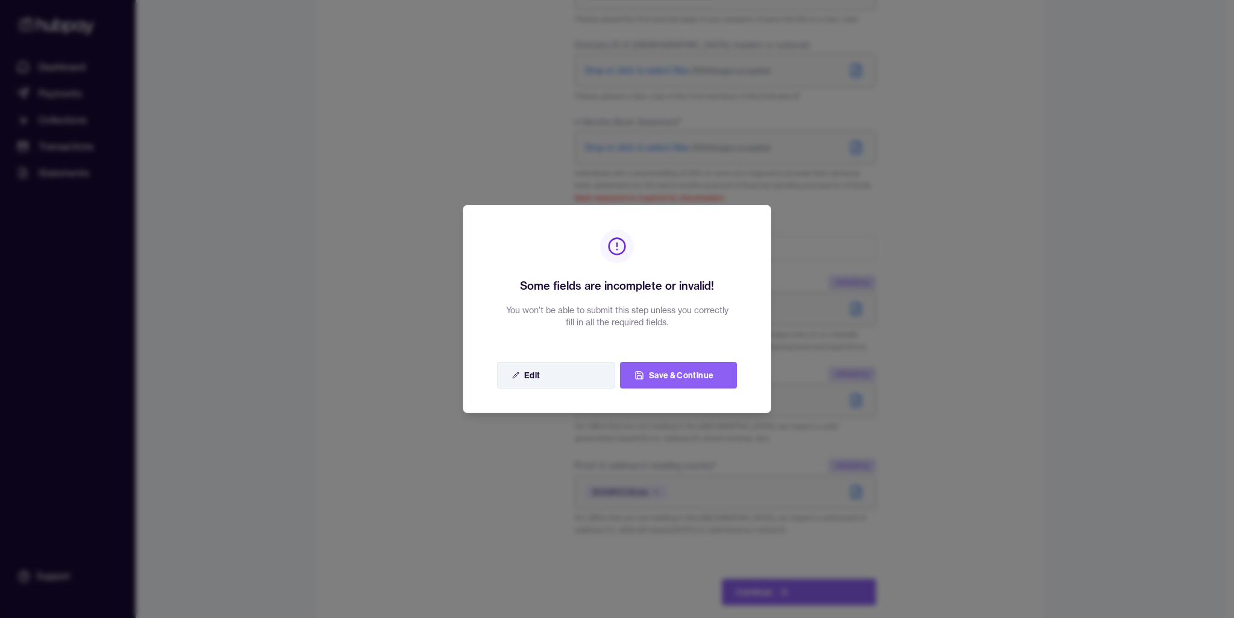
drag, startPoint x: 673, startPoint y: 388, endPoint x: 562, endPoint y: 388, distance: 110.9
click at [562, 388] on button "Edit" at bounding box center [556, 375] width 118 height 27
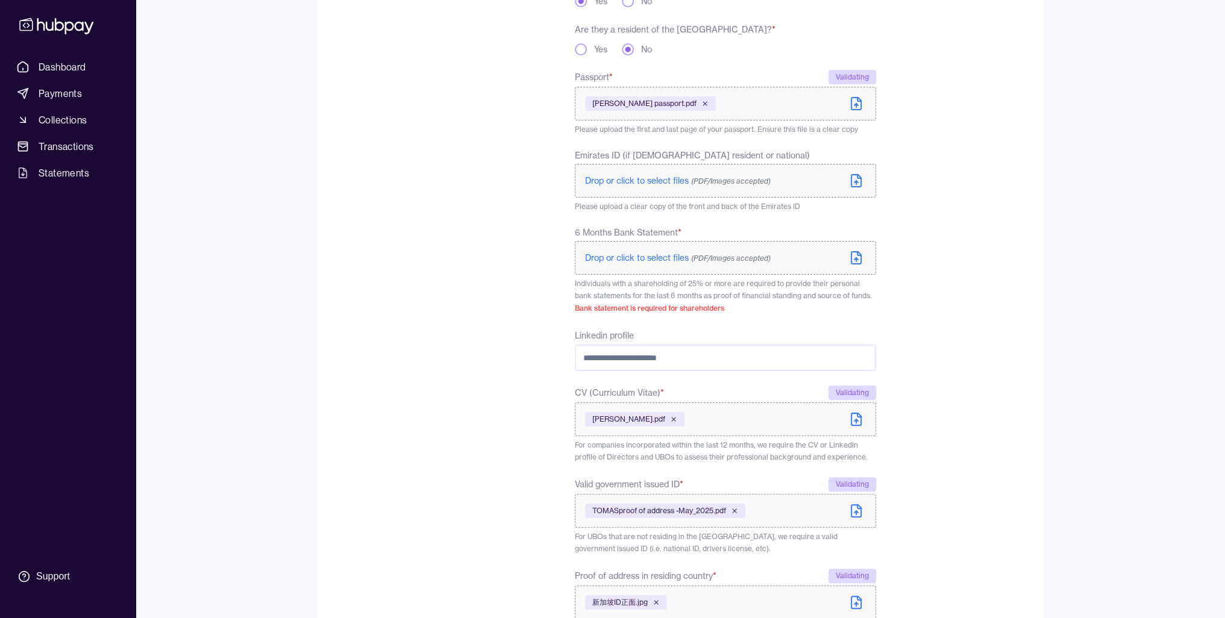
scroll to position [351, 0]
click at [705, 371] on input "Linkedin profile" at bounding box center [725, 358] width 301 height 27
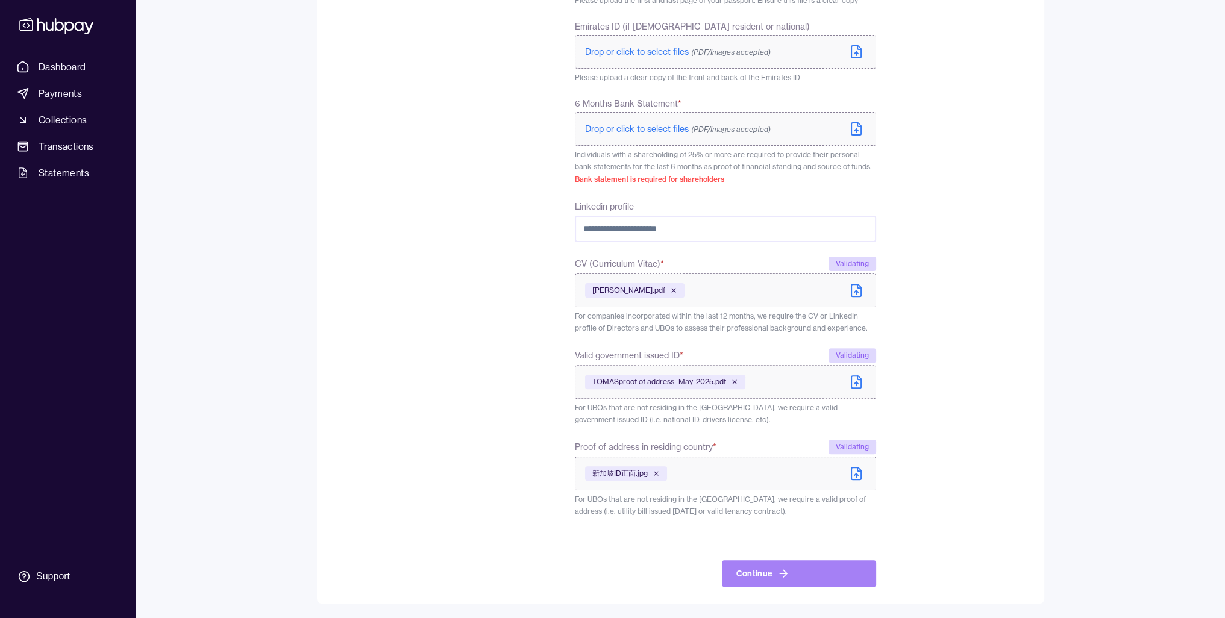
drag, startPoint x: 797, startPoint y: 566, endPoint x: 753, endPoint y: 567, distance: 44.6
click at [753, 567] on button "Continue" at bounding box center [799, 574] width 154 height 27
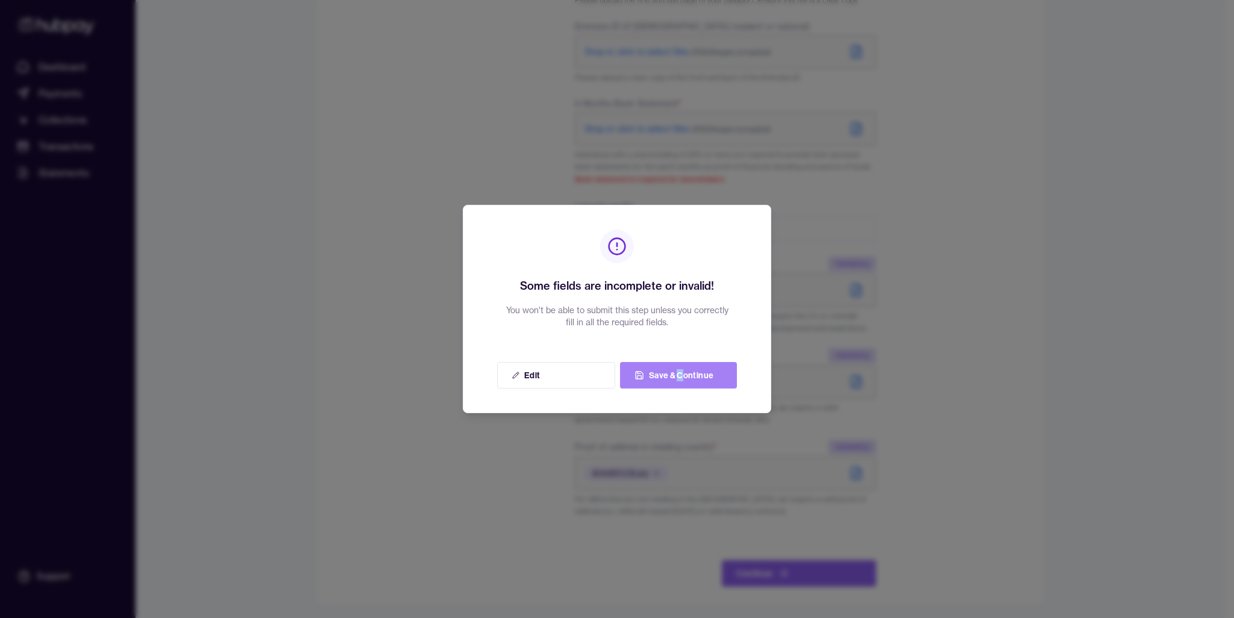
drag, startPoint x: 677, startPoint y: 391, endPoint x: 682, endPoint y: 373, distance: 18.9
click at [682, 373] on div "Some fields are incomplete or invalid! You won't be able to submit this step un…" at bounding box center [617, 309] width 309 height 209
click at [682, 373] on button "Save & Continue" at bounding box center [678, 375] width 117 height 27
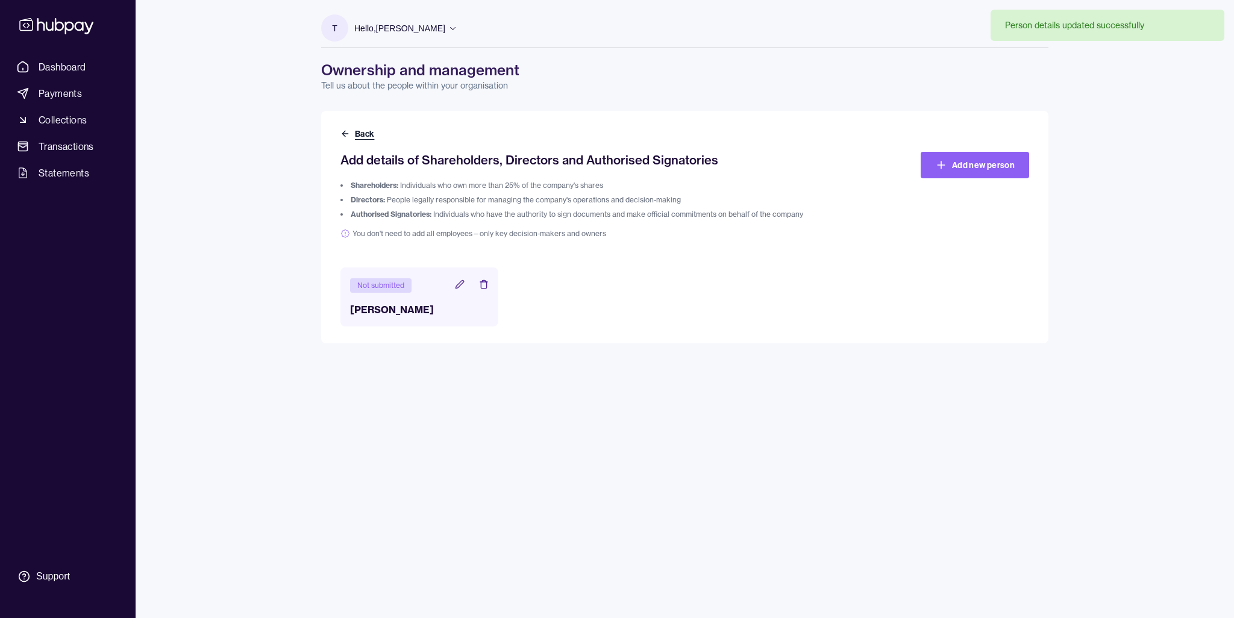
click at [367, 130] on button "Back" at bounding box center [359, 134] width 36 height 12
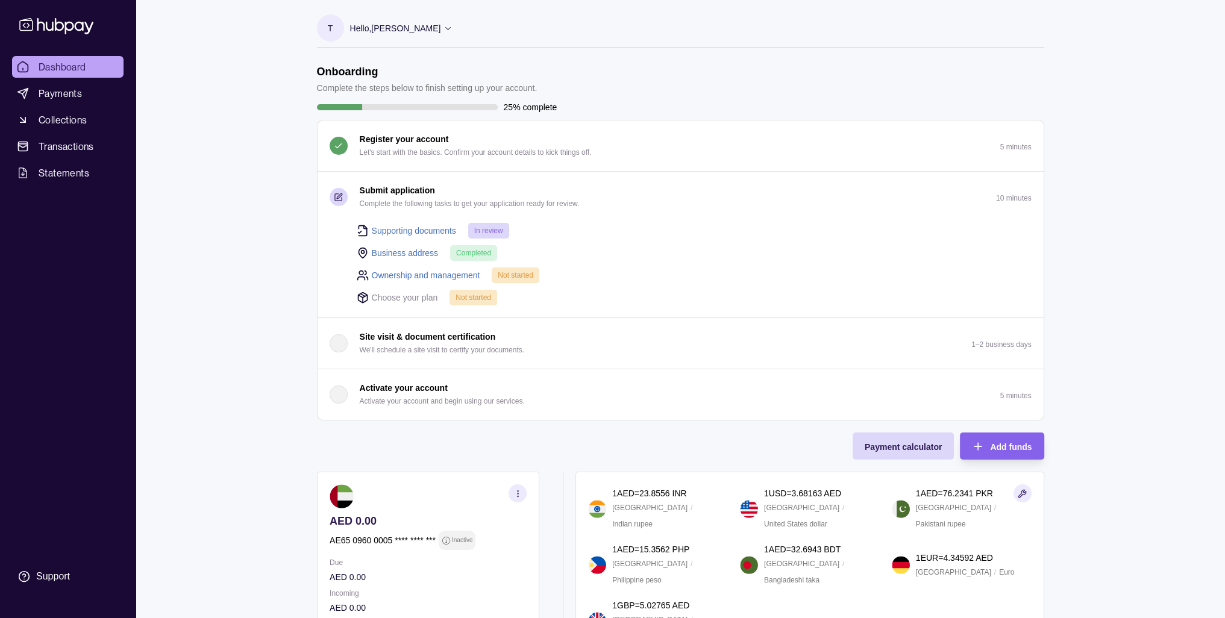
click at [267, 353] on div "Dashboard Payments Collections Transactions Statements Support T Hello, [PERSON…" at bounding box center [612, 407] width 1225 height 815
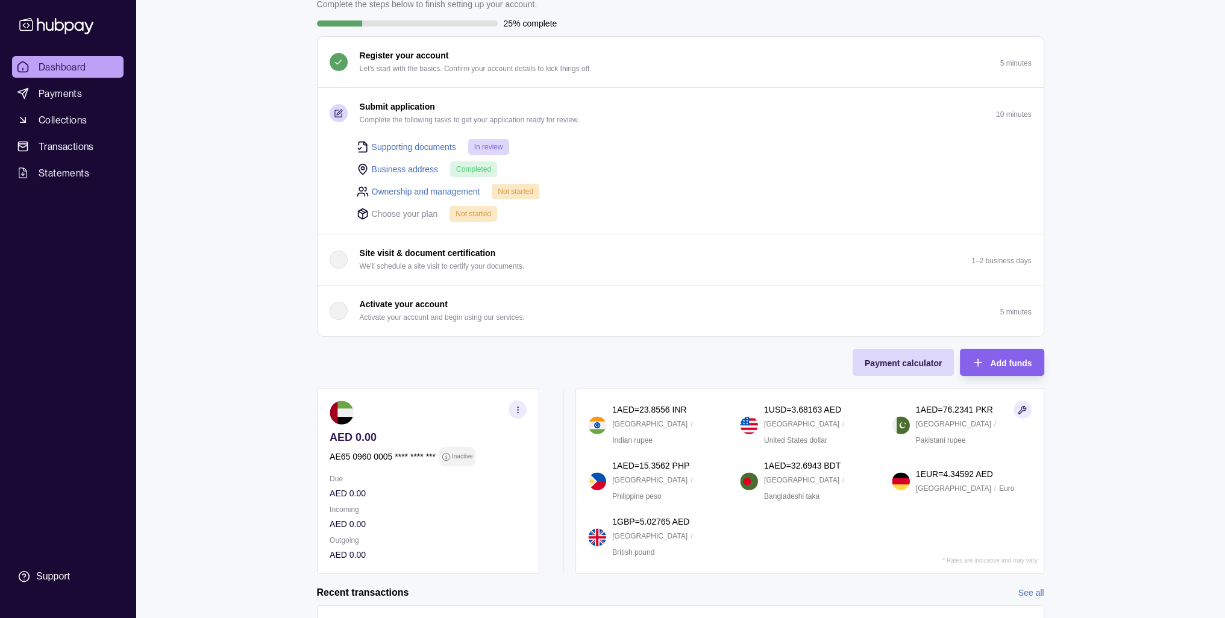
scroll to position [194, 0]
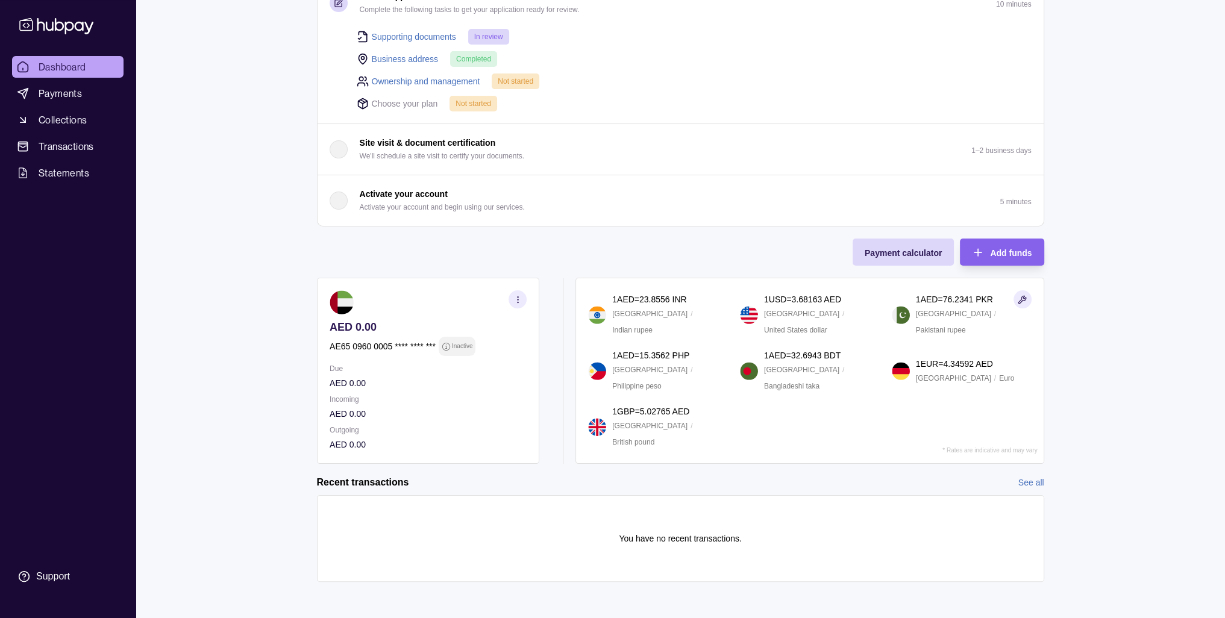
click at [449, 342] on icon at bounding box center [445, 346] width 9 height 9
click at [515, 301] on icon "button" at bounding box center [517, 299] width 9 height 9
click at [406, 327] on link "View account details" at bounding box center [389, 329] width 77 height 13
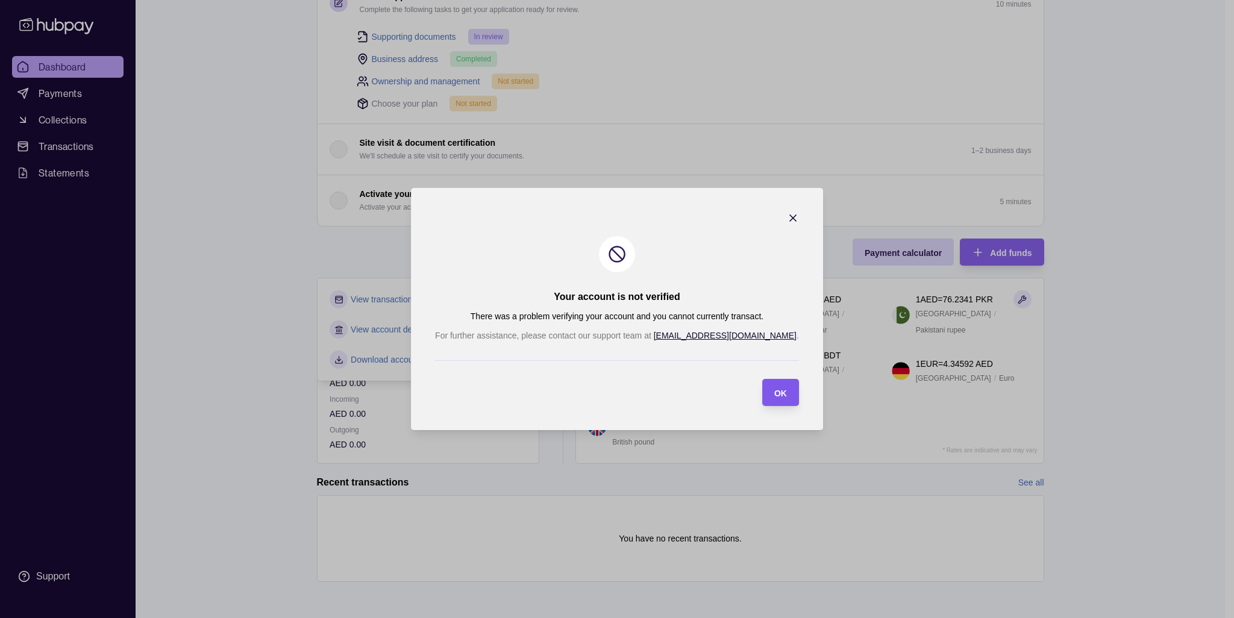
click at [762, 386] on section "OK" at bounding box center [780, 392] width 37 height 27
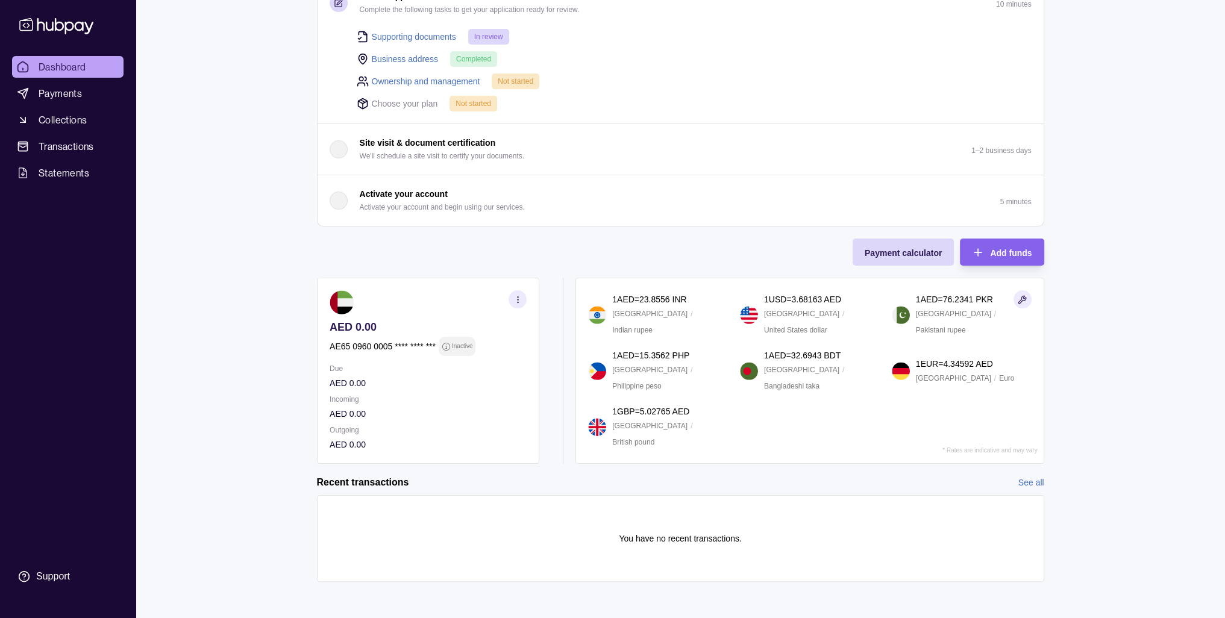
scroll to position [0, 0]
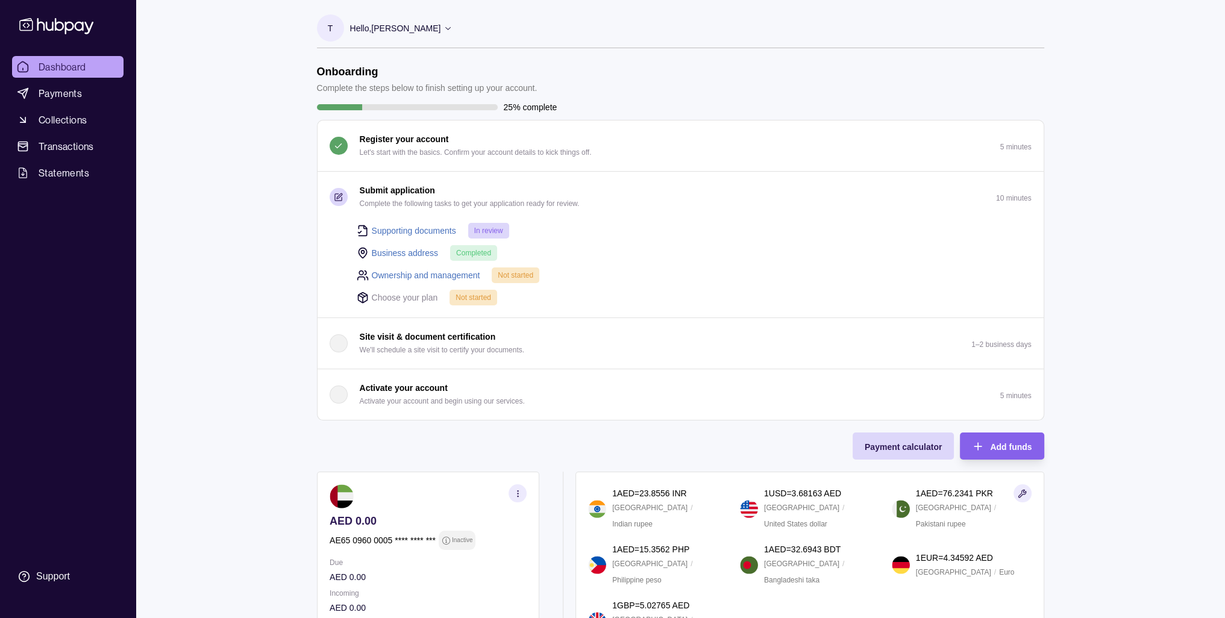
drag, startPoint x: 498, startPoint y: 233, endPoint x: 426, endPoint y: 237, distance: 71.8
click at [426, 237] on div "Supporting documents In review" at bounding box center [694, 230] width 675 height 16
click at [430, 230] on link "Supporting documents" at bounding box center [414, 230] width 84 height 13
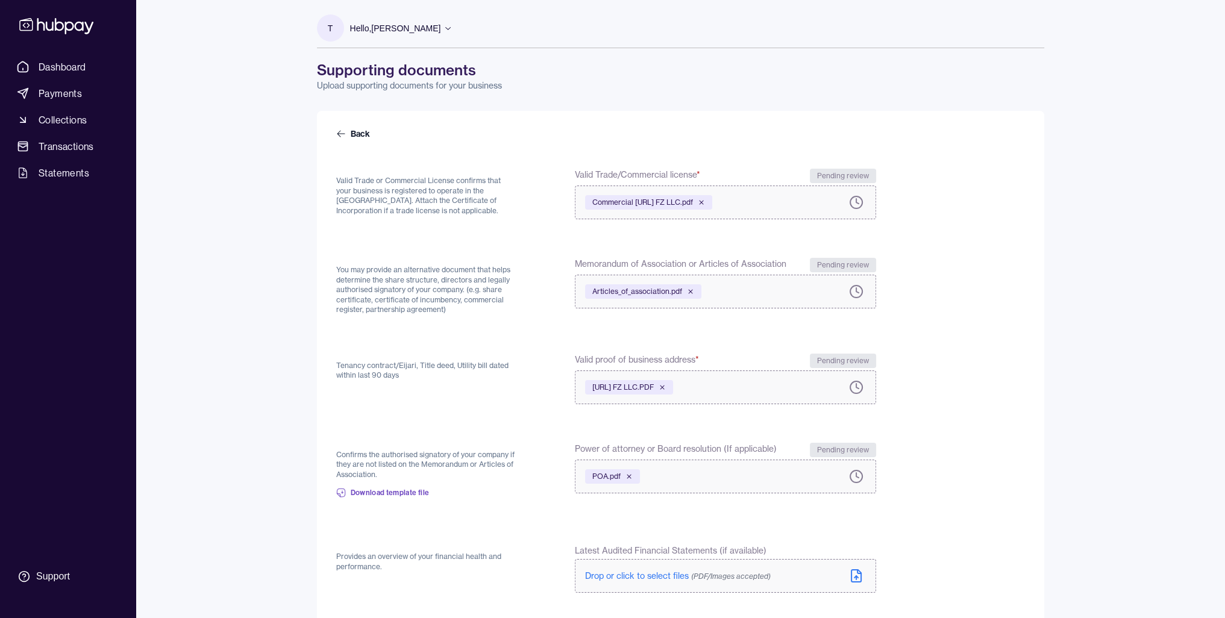
click at [1034, 298] on div "Back Valid Trade or Commercial License confirms that your business is registere…" at bounding box center [680, 505] width 727 height 788
click at [77, 75] on link "Dashboard" at bounding box center [68, 67] width 112 height 22
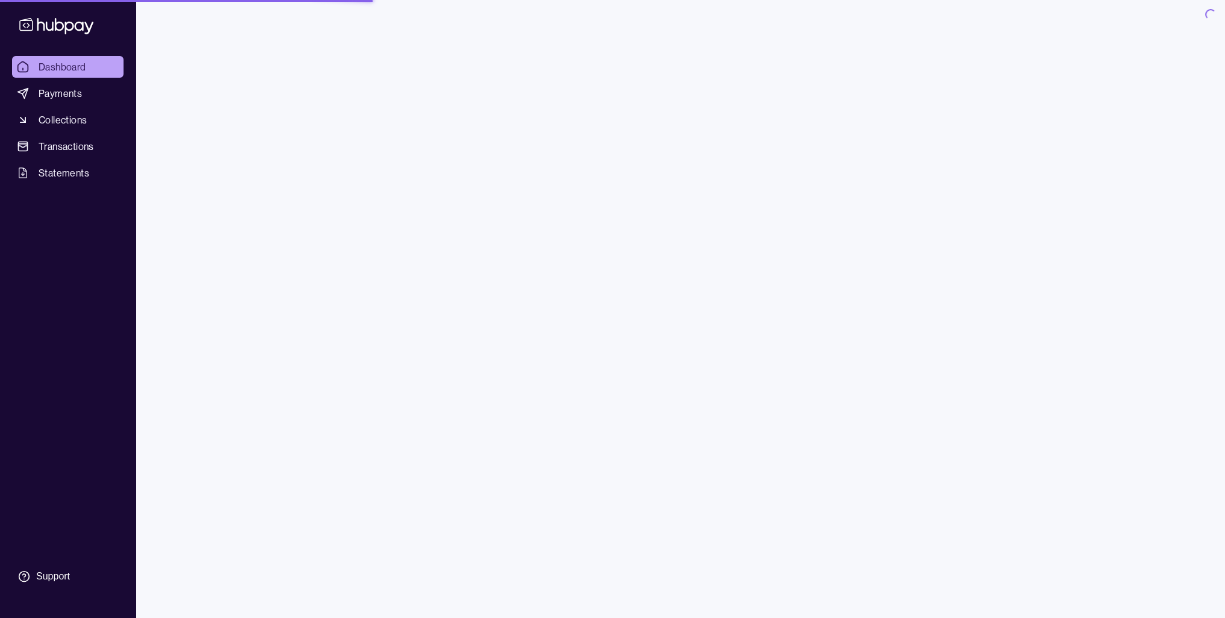
click at [89, 119] on link "Collections" at bounding box center [68, 120] width 112 height 22
